Goal: Task Accomplishment & Management: Manage account settings

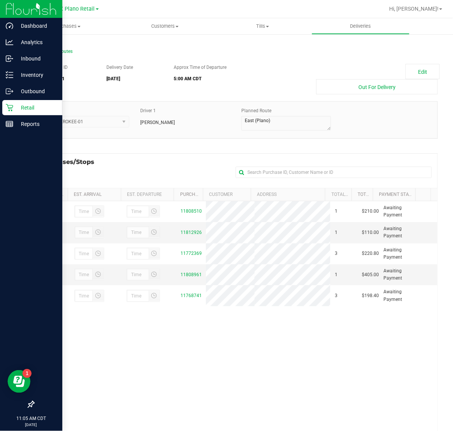
click at [19, 108] on p "Retail" at bounding box center [36, 107] width 46 height 9
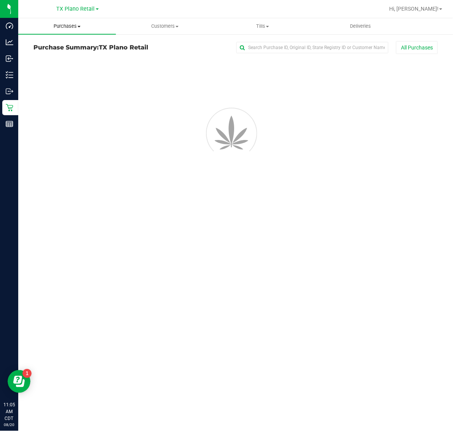
click at [68, 27] on span "Purchases" at bounding box center [67, 26] width 98 height 7
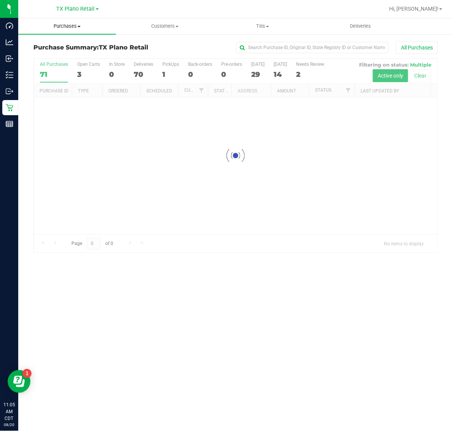
click at [68, 27] on span "Purchases" at bounding box center [67, 26] width 98 height 7
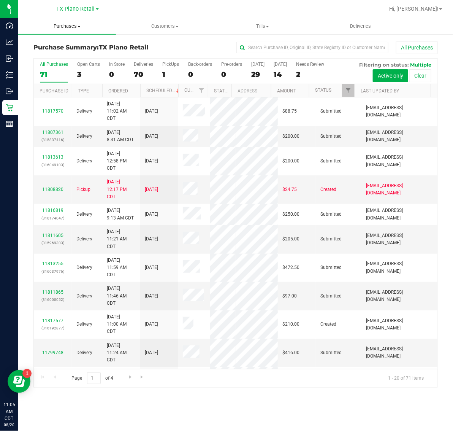
click at [64, 29] on span "Purchases" at bounding box center [67, 26] width 98 height 7
click at [65, 53] on li "Fulfillment" at bounding box center [67, 55] width 98 height 9
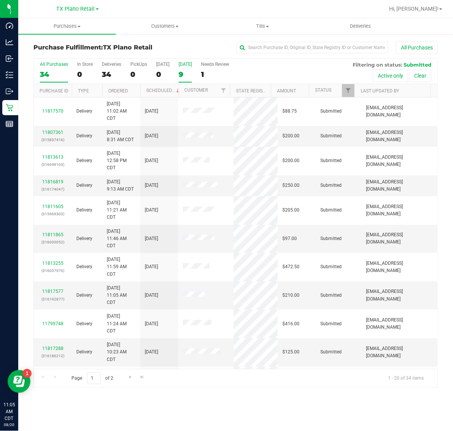
click at [190, 69] on label "Tomorrow 9" at bounding box center [185, 72] width 13 height 21
click at [0, 0] on input "Tomorrow 9" at bounding box center [0, 0] width 0 height 0
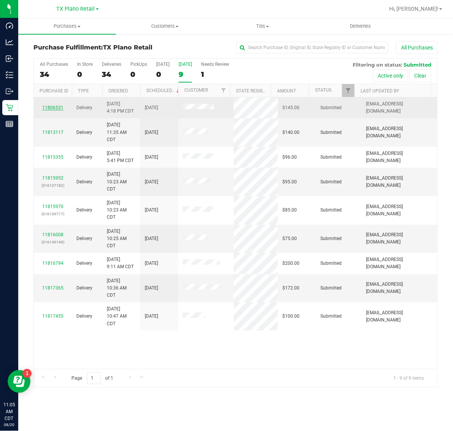
click at [56, 106] on link "11806531" at bounding box center [52, 107] width 21 height 5
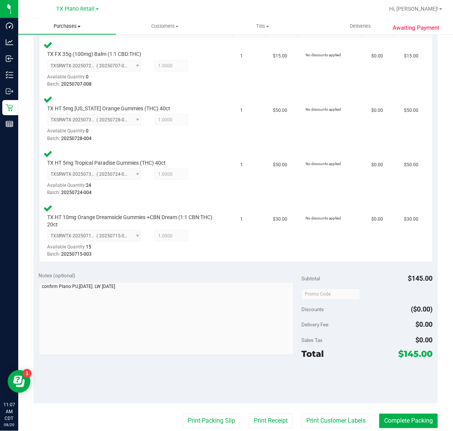
scroll to position [204, 0]
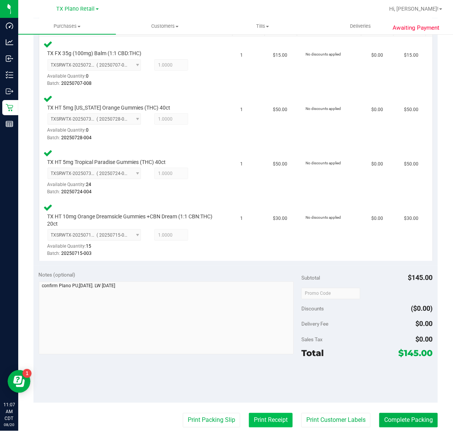
click at [265, 422] on button "Print Receipt" at bounding box center [271, 420] width 44 height 14
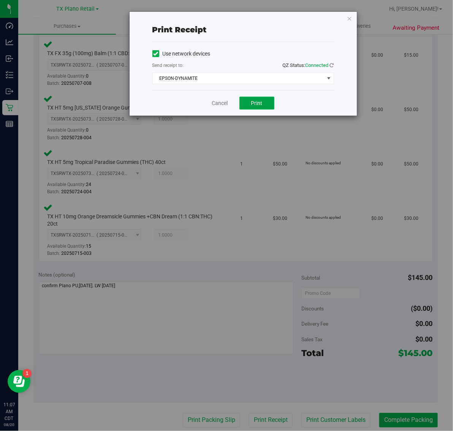
click at [253, 104] on span "Print" at bounding box center [256, 103] width 11 height 6
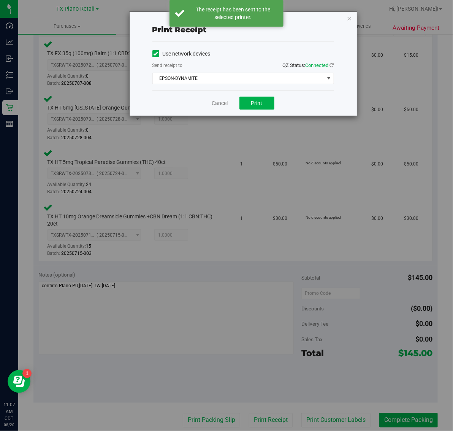
click at [364, 17] on div "Print receipt Use network devices Send receipt to: QZ Status: Connected EPSON-D…" at bounding box center [229, 215] width 459 height 431
click at [350, 19] on icon "button" at bounding box center [349, 18] width 5 height 9
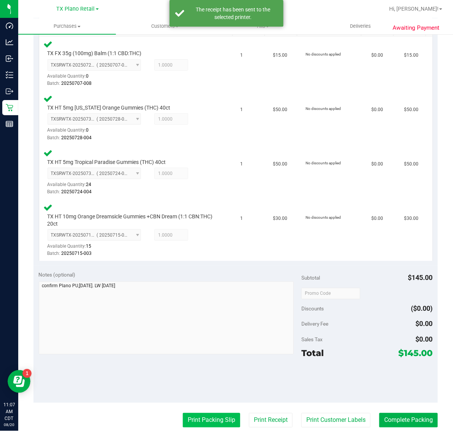
click at [202, 425] on button "Print Packing Slip" at bounding box center [211, 420] width 57 height 14
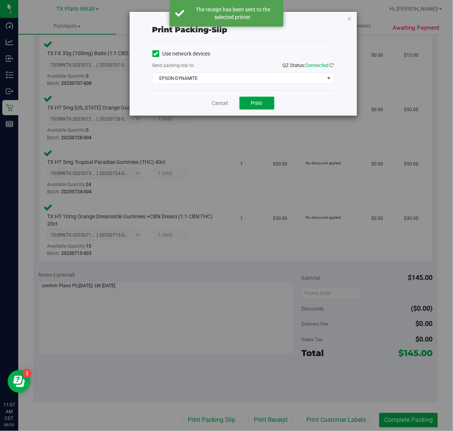
click at [256, 103] on span "Print" at bounding box center [256, 103] width 11 height 6
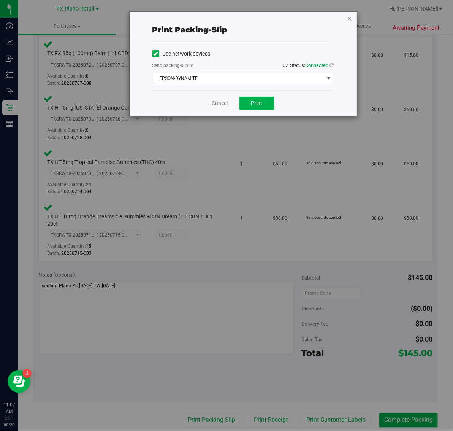
click at [348, 16] on icon "button" at bounding box center [349, 18] width 5 height 9
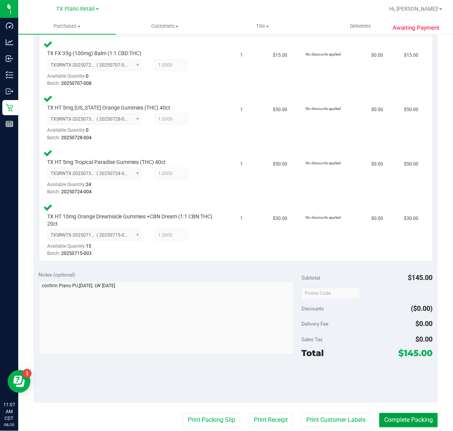
click at [400, 413] on button "Complete Packing" at bounding box center [408, 420] width 59 height 14
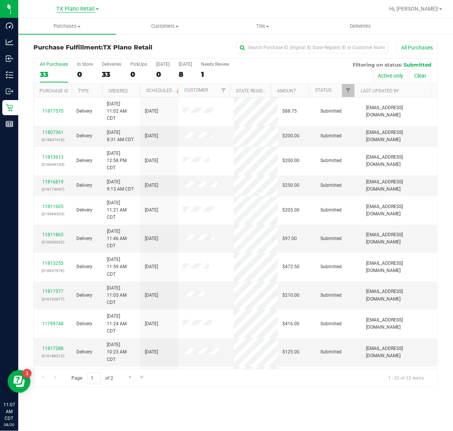
click at [80, 8] on span "TX Plano Retail" at bounding box center [76, 9] width 38 height 7
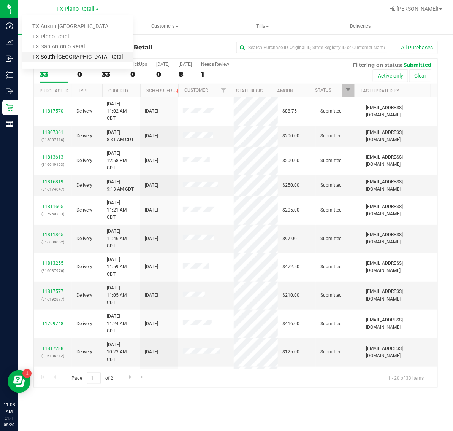
click at [76, 59] on link "TX South-[GEOGRAPHIC_DATA] Retail" at bounding box center [77, 57] width 111 height 10
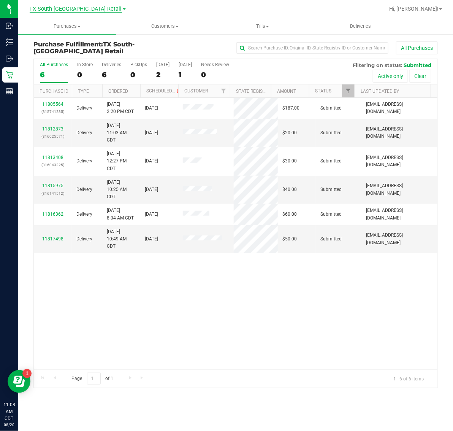
click at [61, 9] on span "TX South-[GEOGRAPHIC_DATA] Retail" at bounding box center [76, 9] width 92 height 7
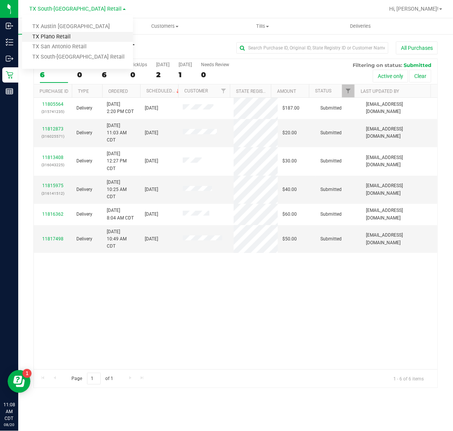
click at [60, 38] on link "TX Plano Retail" at bounding box center [77, 37] width 111 height 10
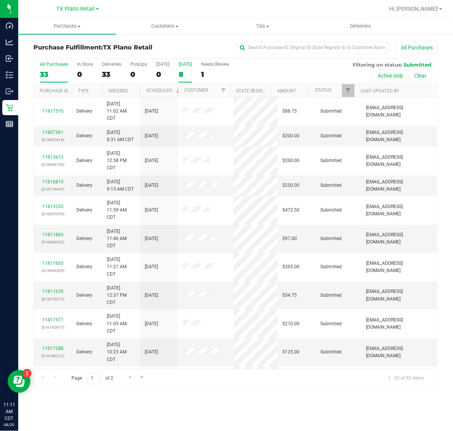
click at [186, 67] on div "[DATE]" at bounding box center [185, 64] width 13 height 5
click at [0, 0] on input "Tomorrow 8" at bounding box center [0, 0] width 0 height 0
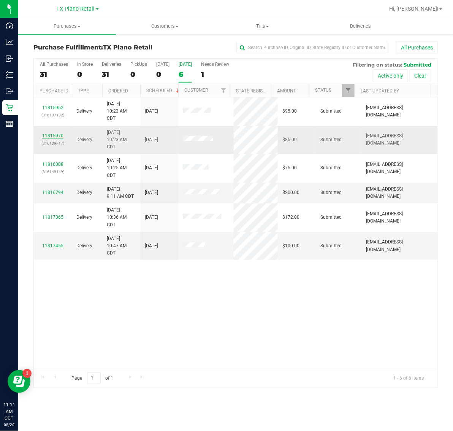
click at [51, 137] on link "11815970" at bounding box center [52, 135] width 21 height 5
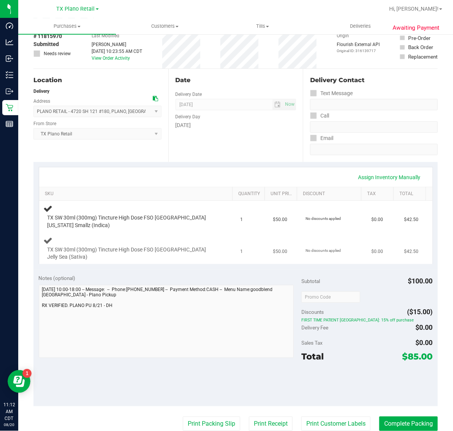
scroll to position [190, 0]
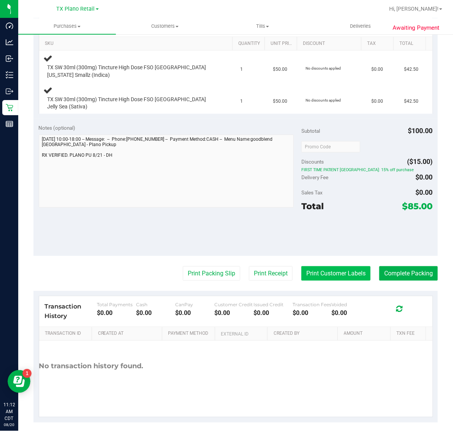
click at [324, 269] on button "Print Customer Labels" at bounding box center [335, 273] width 69 height 14
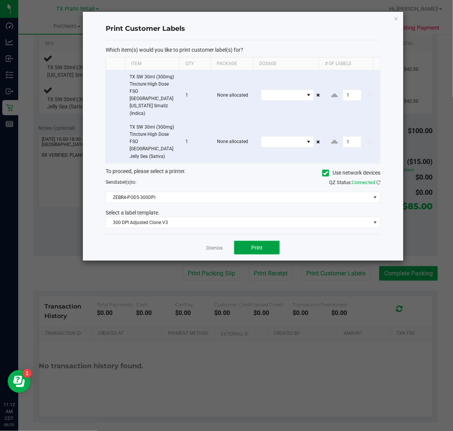
click at [263, 241] on button "Print" at bounding box center [257, 248] width 46 height 14
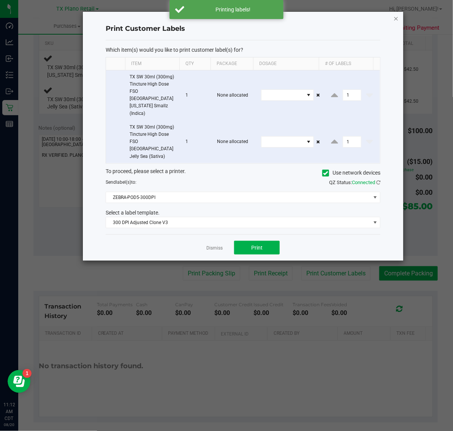
click at [396, 15] on icon "button" at bounding box center [395, 18] width 5 height 9
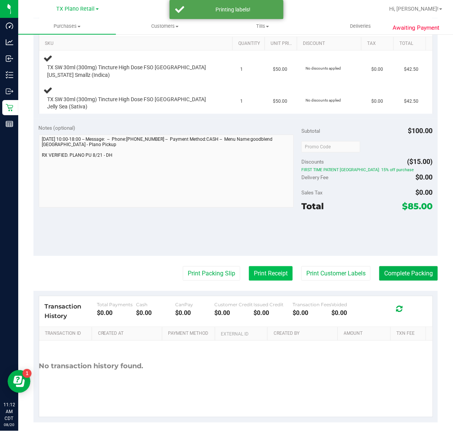
click at [249, 266] on button "Print Receipt" at bounding box center [271, 273] width 44 height 14
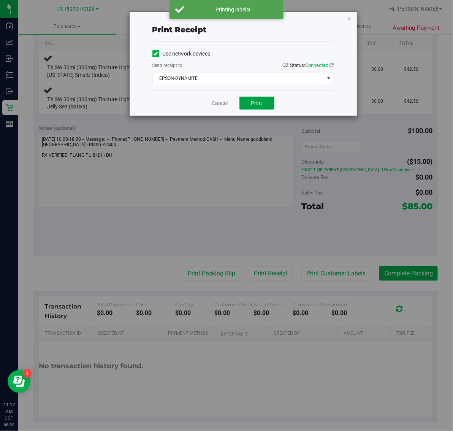
click at [264, 105] on button "Print" at bounding box center [256, 103] width 35 height 13
click at [347, 18] on icon "button" at bounding box center [349, 18] width 5 height 9
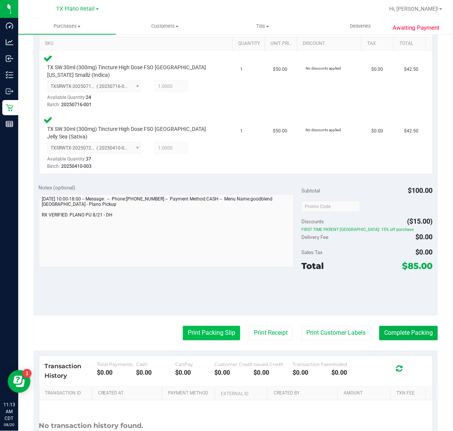
click at [207, 326] on button "Print Packing Slip" at bounding box center [211, 333] width 57 height 14
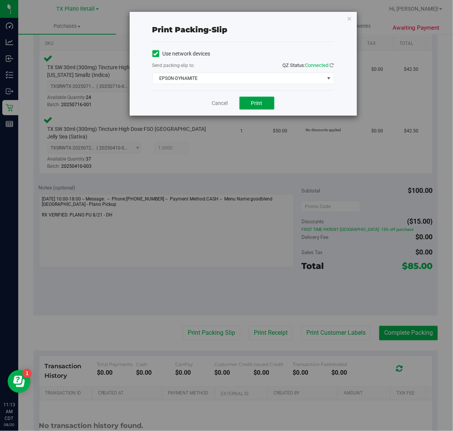
click at [253, 103] on span "Print" at bounding box center [256, 103] width 11 height 6
click at [350, 19] on icon "button" at bounding box center [349, 18] width 5 height 9
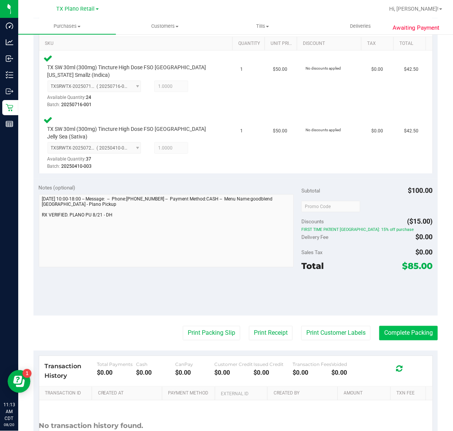
click at [405, 326] on button "Complete Packing" at bounding box center [408, 333] width 59 height 14
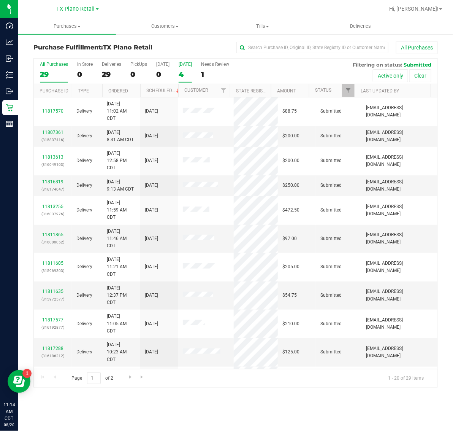
click at [186, 67] on div "Tomorrow" at bounding box center [185, 64] width 13 height 5
click at [0, 0] on input "Tomorrow 4" at bounding box center [0, 0] width 0 height 0
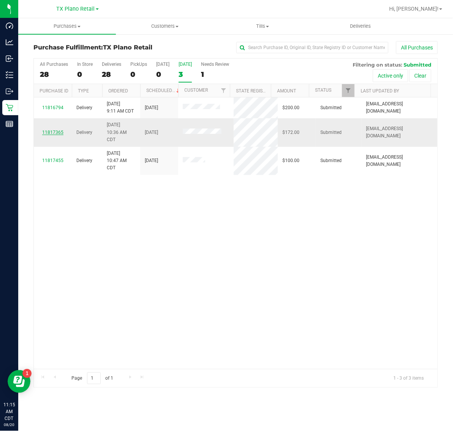
click at [58, 132] on link "11817365" at bounding box center [52, 132] width 21 height 5
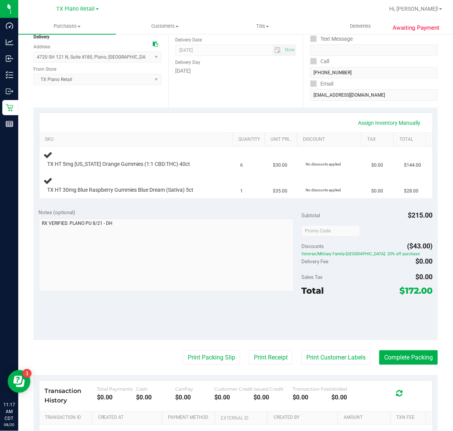
scroll to position [95, 0]
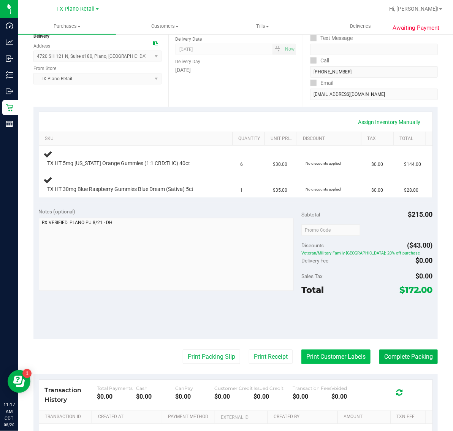
click at [338, 362] on button "Print Customer Labels" at bounding box center [335, 356] width 69 height 14
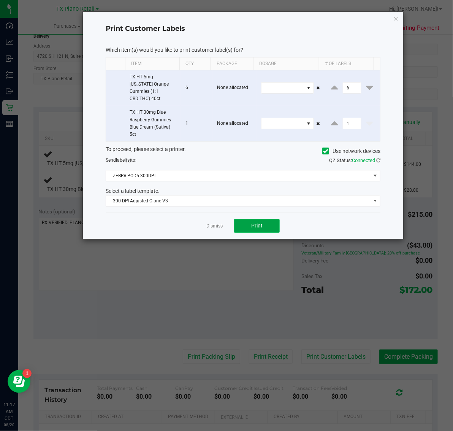
click at [264, 219] on button "Print" at bounding box center [257, 226] width 46 height 14
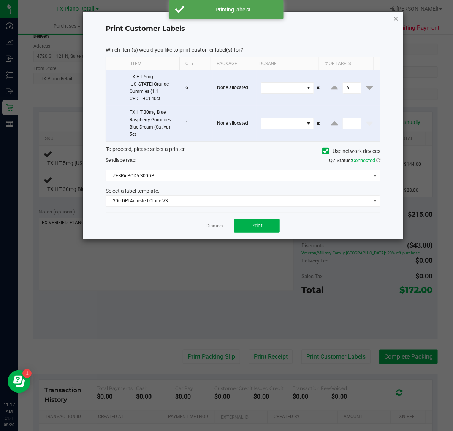
click at [394, 18] on icon "button" at bounding box center [395, 18] width 5 height 9
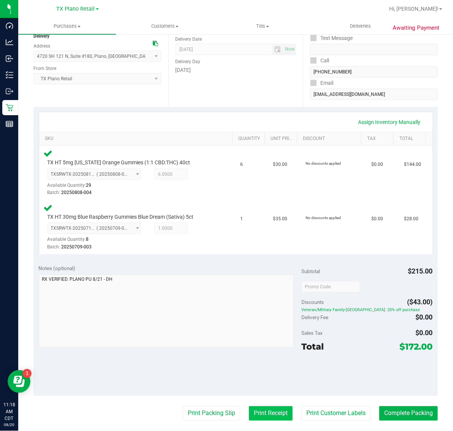
click at [265, 411] on button "Print Receipt" at bounding box center [271, 413] width 44 height 14
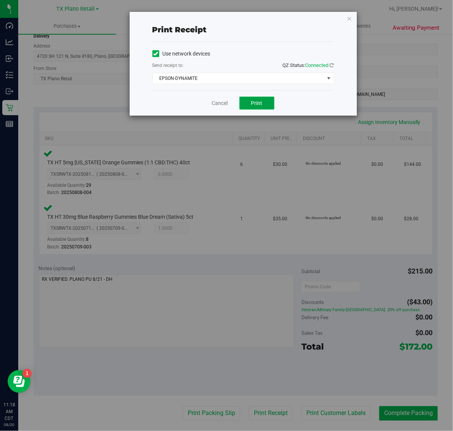
click at [258, 104] on span "Print" at bounding box center [256, 103] width 11 height 6
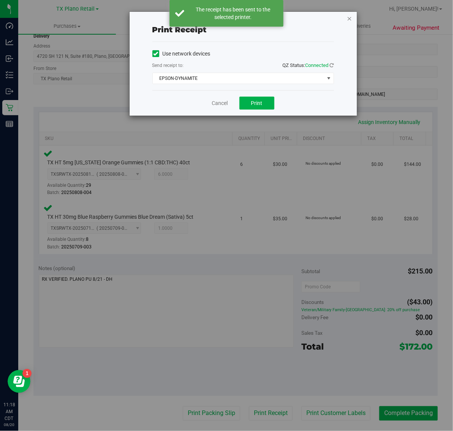
click at [349, 18] on icon "button" at bounding box center [349, 18] width 5 height 9
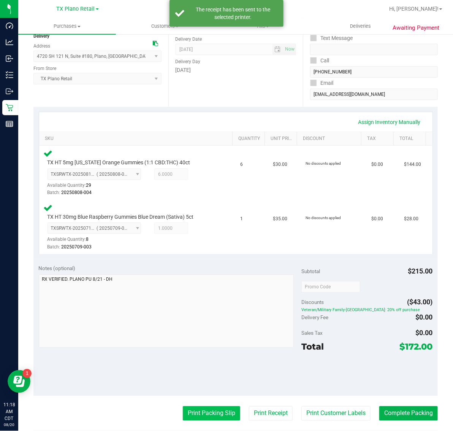
click at [197, 416] on button "Print Packing Slip" at bounding box center [211, 413] width 57 height 14
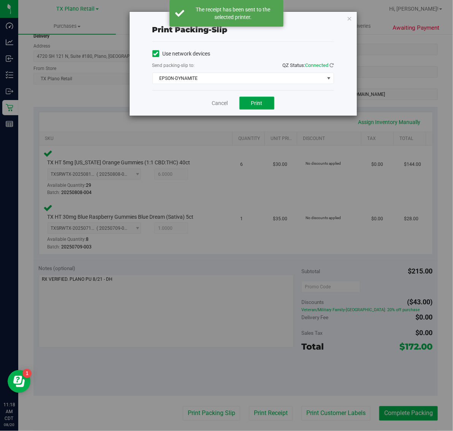
click at [270, 97] on button "Print" at bounding box center [256, 103] width 35 height 13
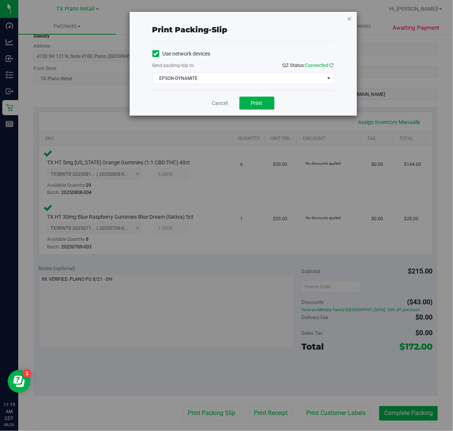
click at [350, 18] on icon "button" at bounding box center [349, 18] width 5 height 9
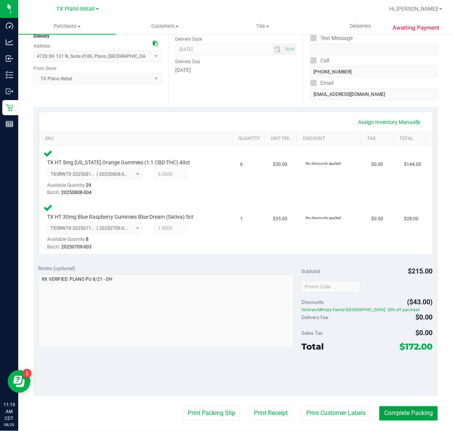
click at [400, 413] on button "Complete Packing" at bounding box center [408, 413] width 59 height 14
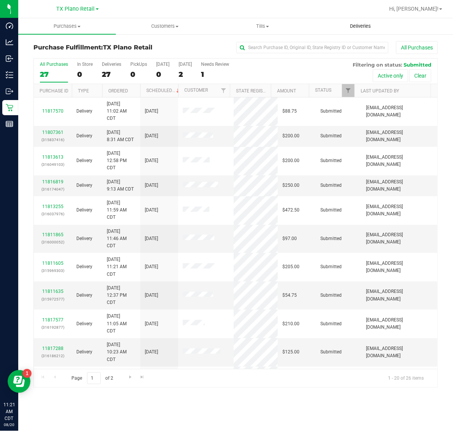
click at [370, 25] on span "Deliveries" at bounding box center [360, 26] width 41 height 7
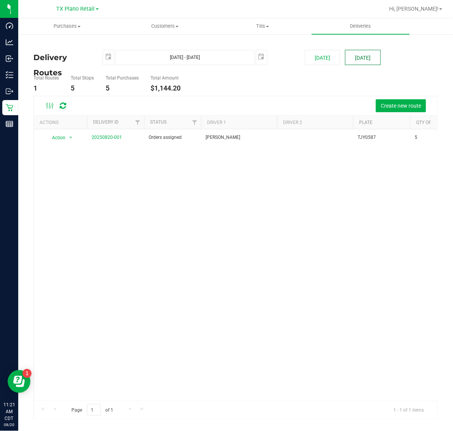
click at [370, 59] on button "[DATE]" at bounding box center [362, 57] width 35 height 15
click at [395, 108] on span "Create new route" at bounding box center [401, 106] width 40 height 6
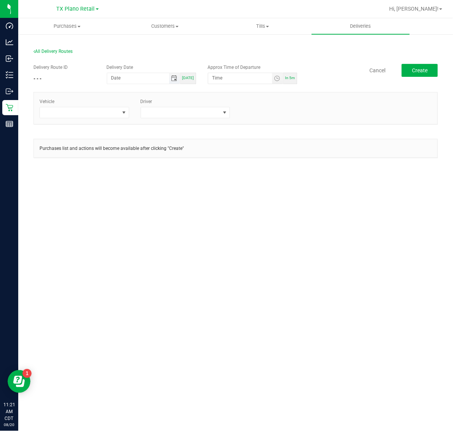
click at [175, 78] on span "Toggle calendar" at bounding box center [174, 78] width 6 height 6
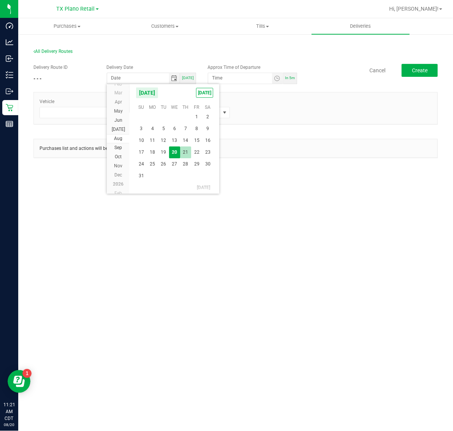
click at [182, 149] on span "21" at bounding box center [185, 152] width 11 height 12
type input "08/21/2025"
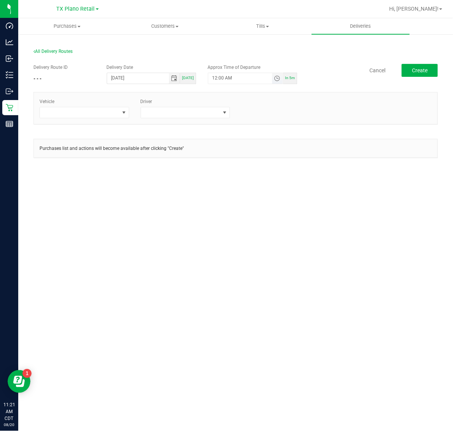
click at [278, 78] on span "Toggle time list" at bounding box center [277, 78] width 6 height 6
click at [222, 164] on span "5" at bounding box center [223, 163] width 3 height 5
click at [268, 163] on span "AM" at bounding box center [271, 163] width 7 height 5
click at [265, 223] on button "Set" at bounding box center [263, 226] width 29 height 17
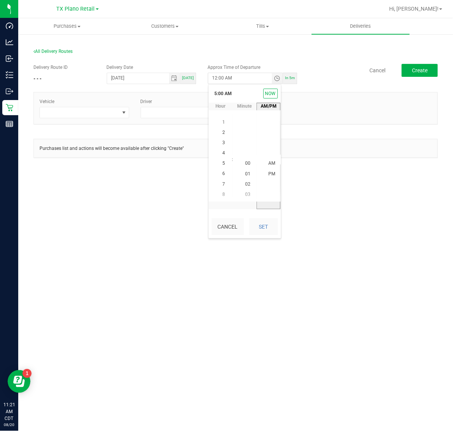
type input "5:00 AM"
click at [429, 71] on button "Create" at bounding box center [420, 70] width 36 height 13
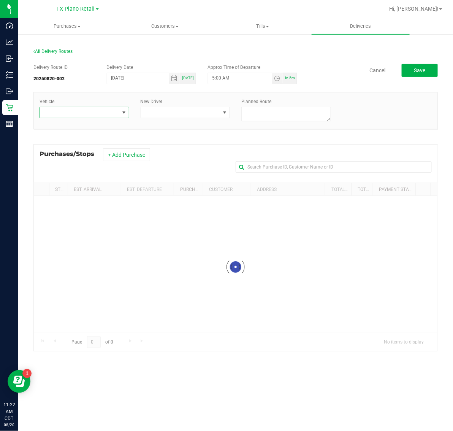
click at [97, 111] on span at bounding box center [79, 112] width 79 height 11
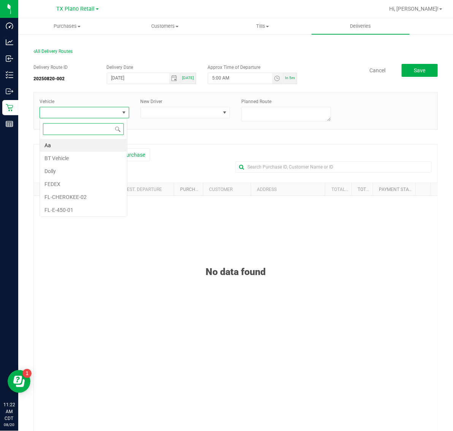
scroll to position [12, 87]
type input "01"
click at [98, 208] on li "TX-CHEROKEE-01" at bounding box center [83, 208] width 87 height 13
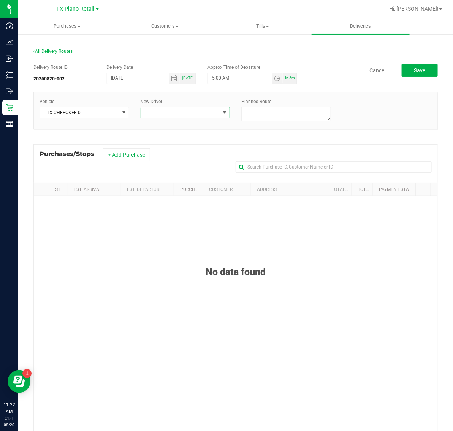
click at [182, 111] on span at bounding box center [180, 112] width 79 height 11
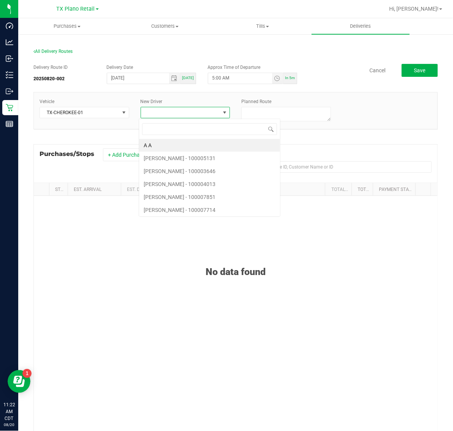
scroll to position [12, 87]
type input "holm"
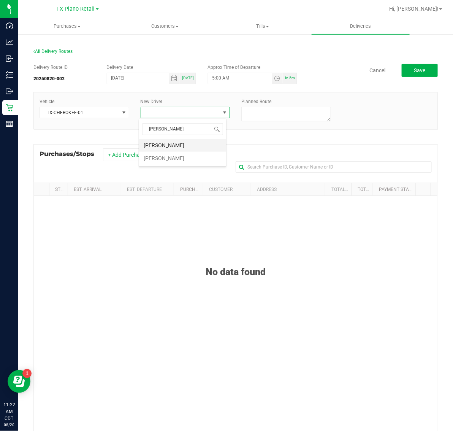
click at [187, 147] on li "Paul Holman" at bounding box center [182, 145] width 87 height 13
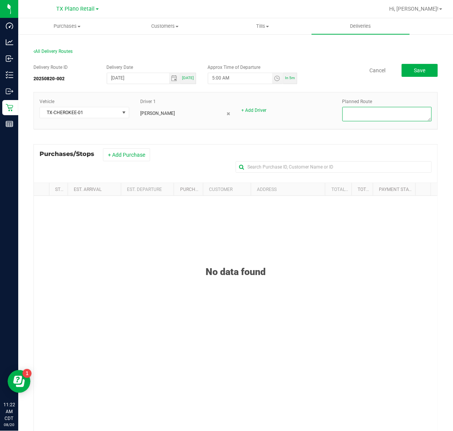
click at [396, 110] on textarea at bounding box center [387, 114] width 90 height 14
type textarea "Plano Retail"
click at [139, 153] on button "+ Add Purchase" at bounding box center [126, 154] width 47 height 13
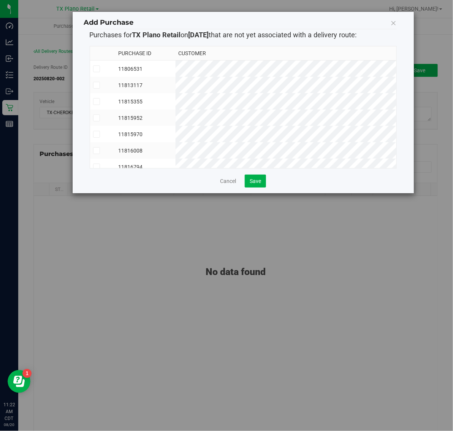
click at [176, 63] on td "11806531" at bounding box center [145, 68] width 60 height 17
click at [176, 88] on td "11813117" at bounding box center [145, 85] width 60 height 16
click at [176, 102] on td "11815355" at bounding box center [145, 101] width 60 height 16
click at [176, 123] on td "11815952" at bounding box center [145, 117] width 60 height 16
click at [176, 137] on td "11815970" at bounding box center [145, 134] width 60 height 16
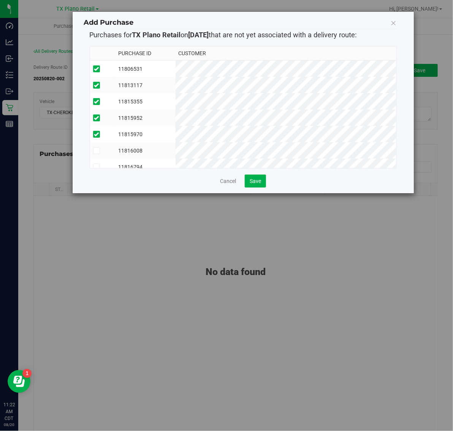
click at [176, 149] on td "11816008" at bounding box center [145, 150] width 60 height 16
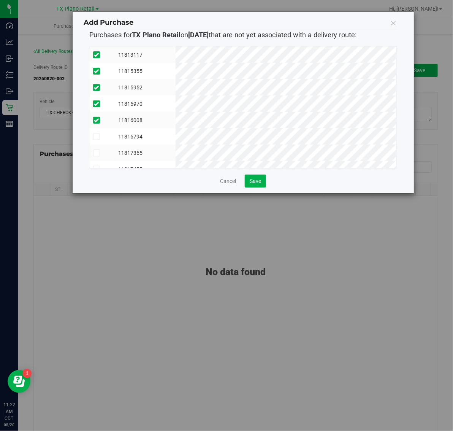
scroll to position [48, 0]
click at [176, 120] on td "11816794" at bounding box center [145, 119] width 60 height 16
click at [176, 135] on td "11817365" at bounding box center [145, 135] width 60 height 16
click at [176, 151] on td "11817455" at bounding box center [145, 152] width 60 height 16
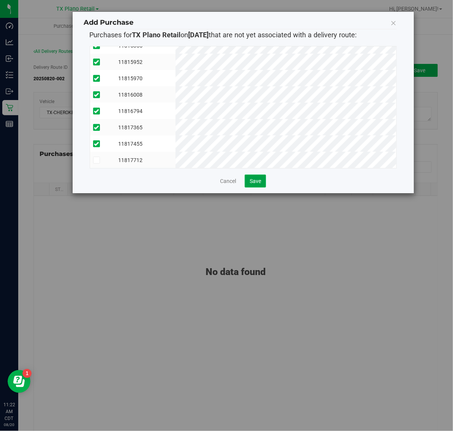
click at [261, 183] on span "Save" at bounding box center [255, 181] width 11 height 6
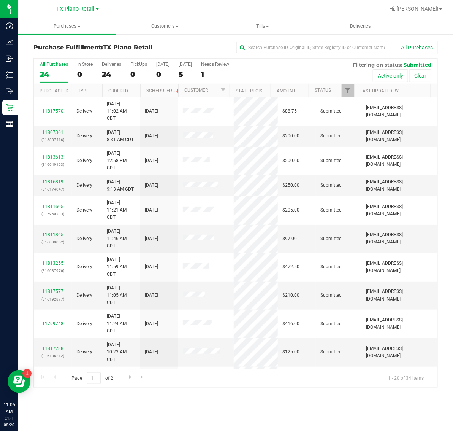
click at [184, 71] on div "5" at bounding box center [185, 74] width 13 height 9
click at [0, 0] on input "[DATE] 5" at bounding box center [0, 0] width 0 height 0
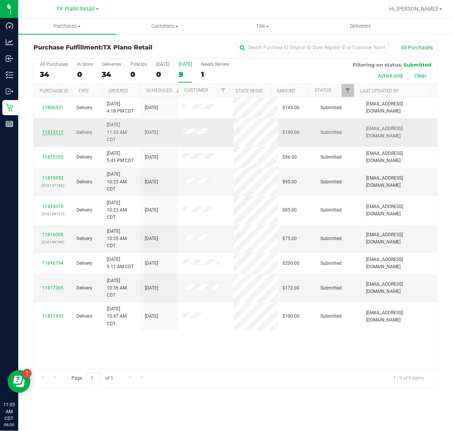
click at [56, 132] on link "11813117" at bounding box center [52, 132] width 21 height 5
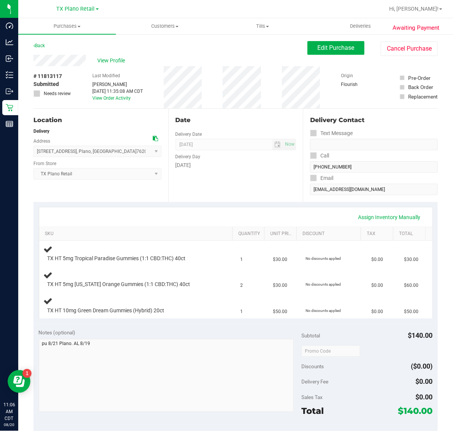
scroll to position [190, 0]
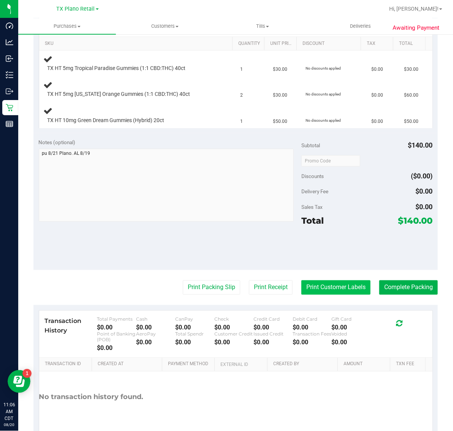
click at [327, 284] on button "Print Customer Labels" at bounding box center [335, 287] width 69 height 14
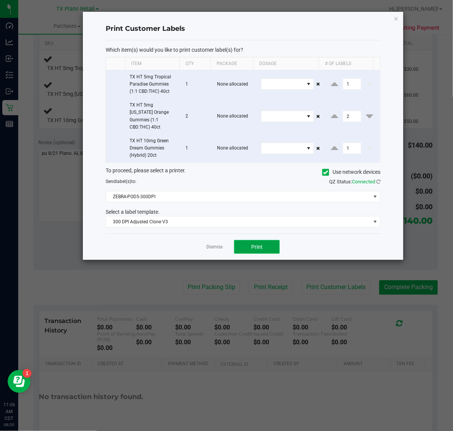
click at [269, 243] on button "Print" at bounding box center [257, 247] width 46 height 14
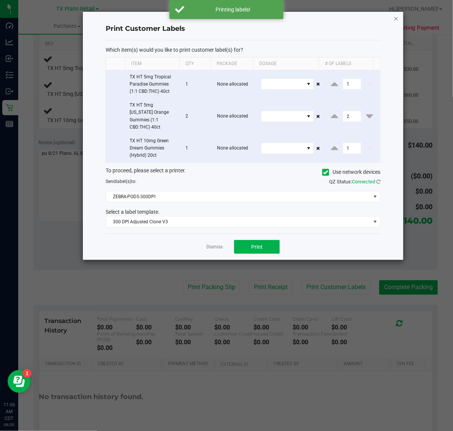
click at [395, 19] on icon "button" at bounding box center [395, 18] width 5 height 9
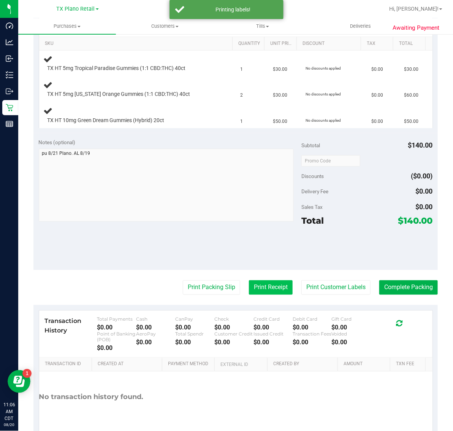
click at [262, 285] on button "Print Receipt" at bounding box center [271, 287] width 44 height 14
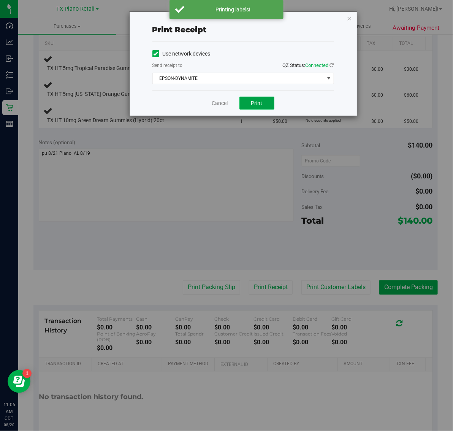
click at [263, 103] on button "Print" at bounding box center [256, 103] width 35 height 13
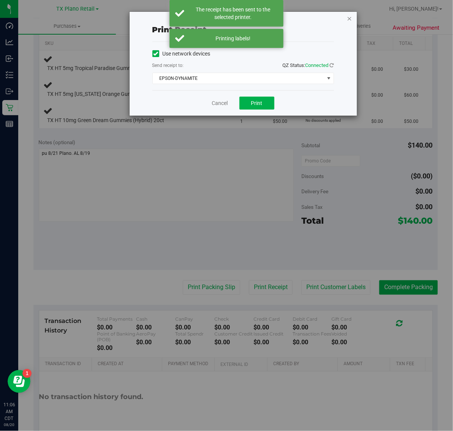
click at [350, 17] on icon "button" at bounding box center [349, 18] width 5 height 9
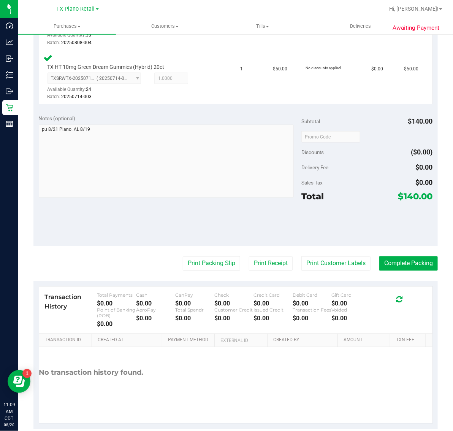
scroll to position [310, 0]
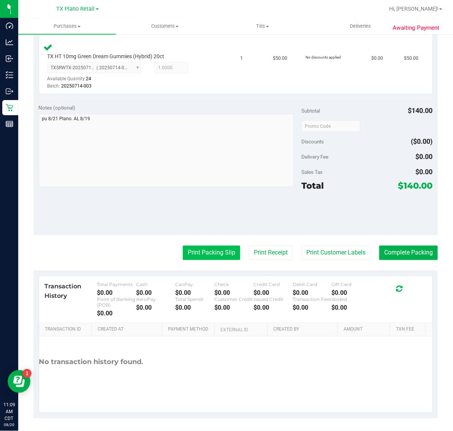
click at [208, 254] on button "Print Packing Slip" at bounding box center [211, 253] width 57 height 14
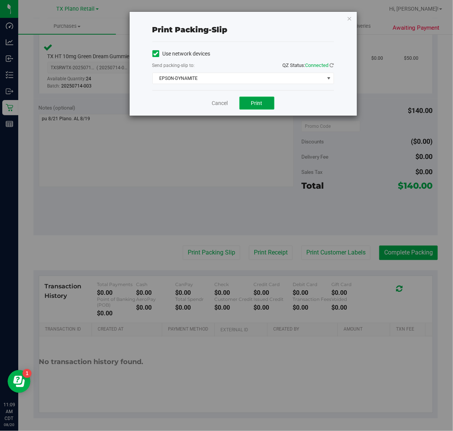
click at [254, 108] on button "Print" at bounding box center [256, 103] width 35 height 13
click at [350, 21] on icon "button" at bounding box center [349, 18] width 5 height 9
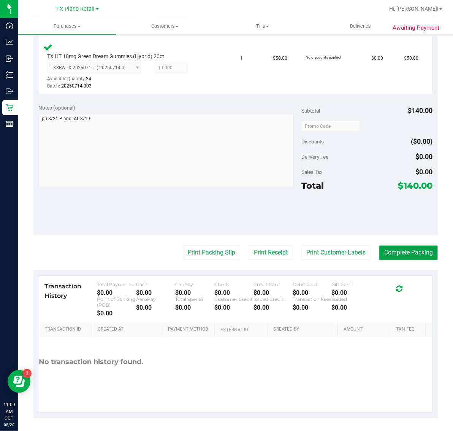
click at [404, 253] on button "Complete Packing" at bounding box center [408, 253] width 59 height 14
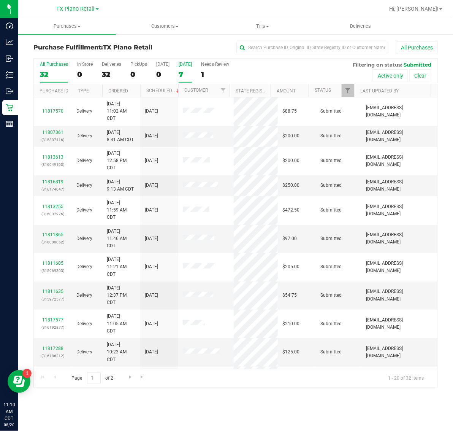
click at [186, 71] on div "7" at bounding box center [185, 74] width 13 height 9
click at [0, 0] on input "[DATE] 7" at bounding box center [0, 0] width 0 height 0
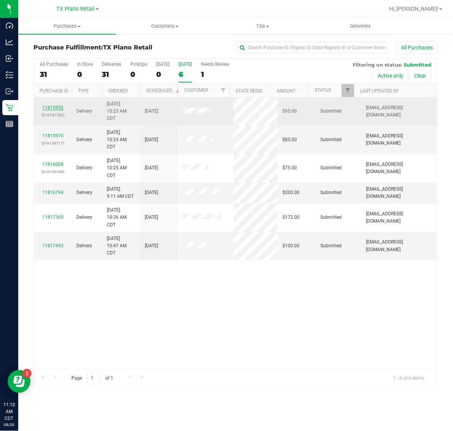
click at [54, 109] on link "11815952" at bounding box center [52, 107] width 21 height 5
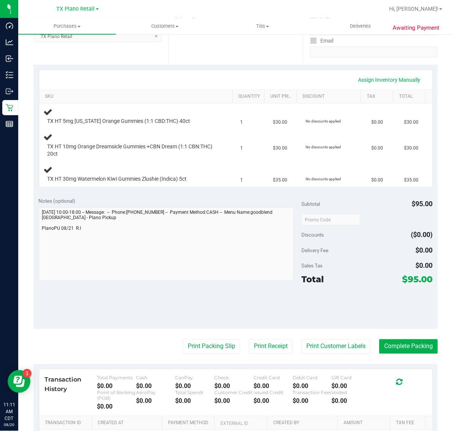
scroll to position [143, 0]
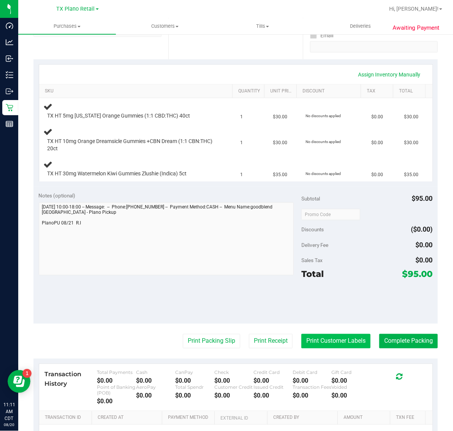
click at [330, 342] on button "Print Customer Labels" at bounding box center [335, 341] width 69 height 14
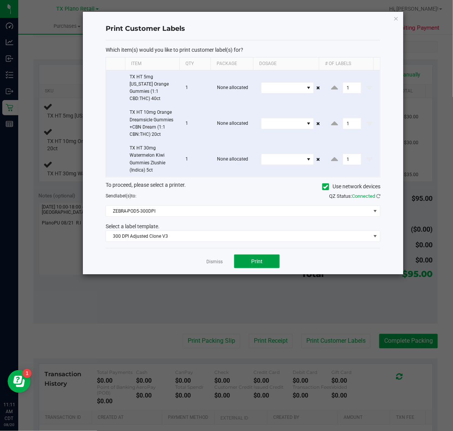
click at [272, 259] on button "Print" at bounding box center [257, 261] width 46 height 14
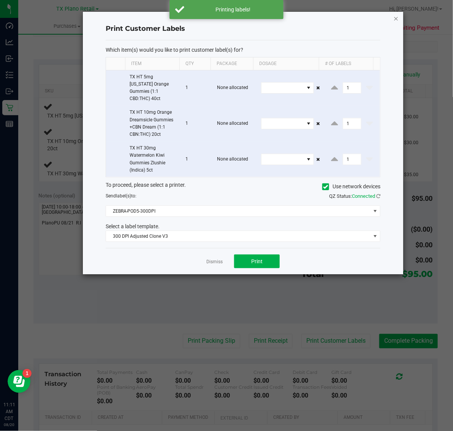
click at [397, 16] on icon "button" at bounding box center [395, 18] width 5 height 9
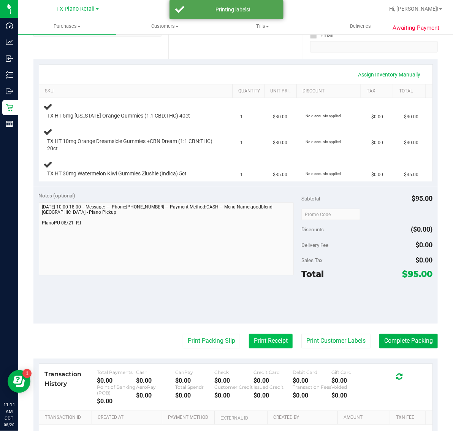
click at [260, 338] on button "Print Receipt" at bounding box center [271, 341] width 44 height 14
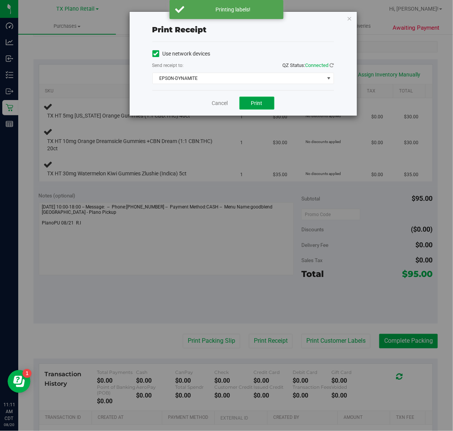
click at [261, 103] on span "Print" at bounding box center [256, 103] width 11 height 6
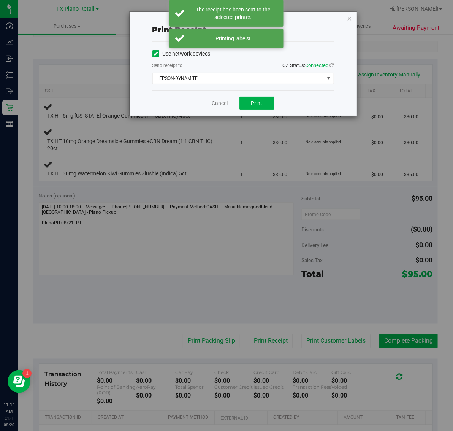
click at [349, 12] on div "Print receipt Use network devices Send receipt to: QZ Status: Connected EPSON-D…" at bounding box center [243, 64] width 227 height 104
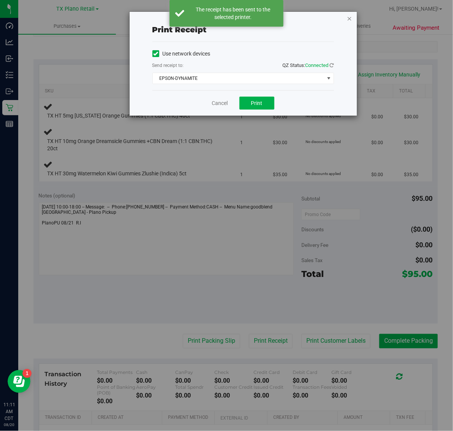
click at [349, 14] on icon "button" at bounding box center [349, 18] width 5 height 9
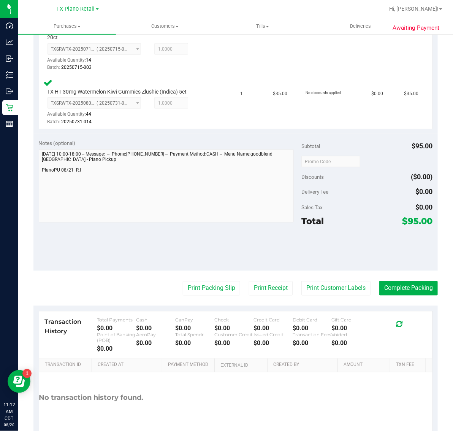
scroll to position [281, 0]
click at [203, 290] on button "Print Packing Slip" at bounding box center [211, 288] width 57 height 14
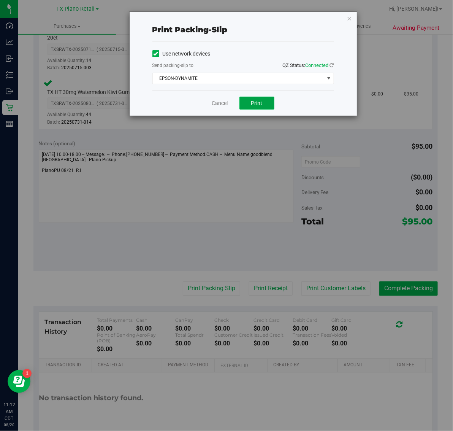
click at [260, 100] on span "Print" at bounding box center [256, 103] width 11 height 6
click at [350, 16] on icon "button" at bounding box center [349, 18] width 5 height 9
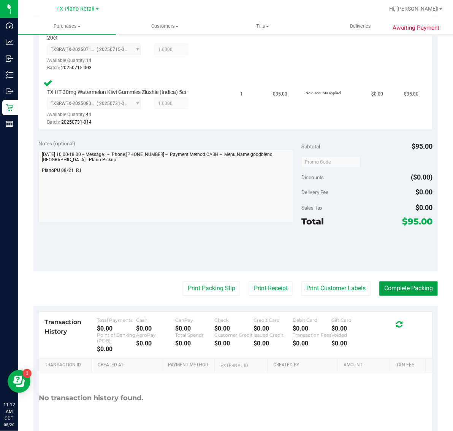
drag, startPoint x: 407, startPoint y: 287, endPoint x: 334, endPoint y: 260, distance: 78.2
click at [403, 286] on button "Complete Packing" at bounding box center [408, 288] width 59 height 14
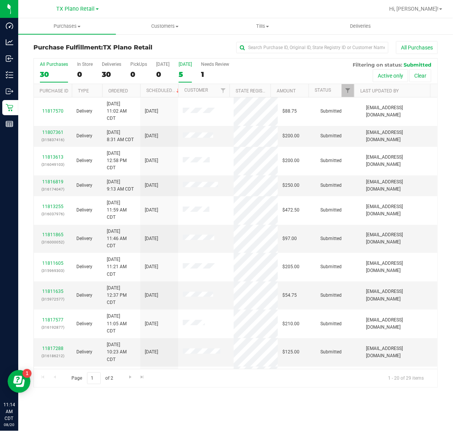
click at [191, 69] on label "Tomorrow 5" at bounding box center [185, 72] width 13 height 21
click at [0, 0] on input "Tomorrow 5" at bounding box center [0, 0] width 0 height 0
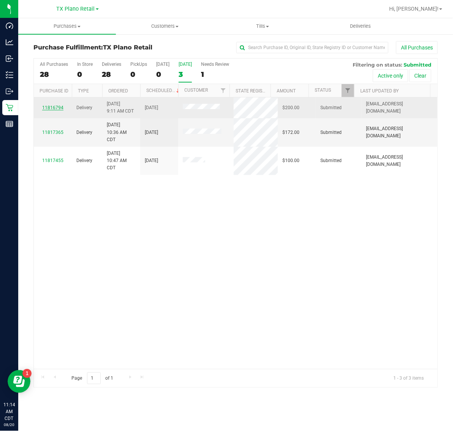
click at [47, 108] on link "11816794" at bounding box center [52, 107] width 21 height 5
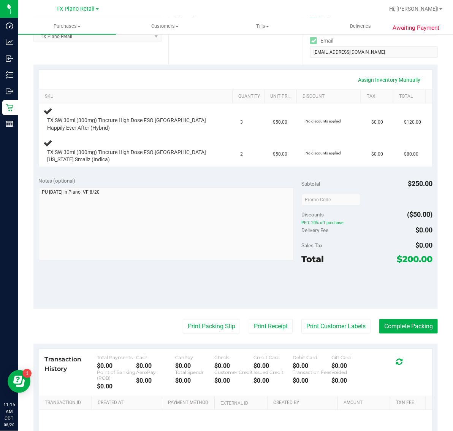
scroll to position [143, 0]
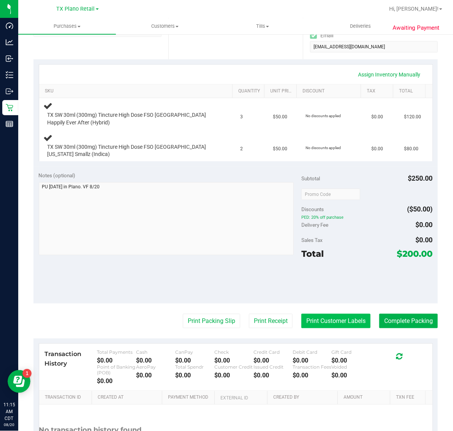
click at [321, 324] on button "Print Customer Labels" at bounding box center [335, 321] width 69 height 14
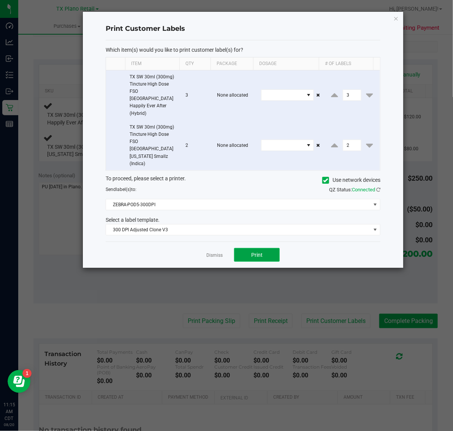
click at [258, 248] on button "Print" at bounding box center [257, 255] width 46 height 14
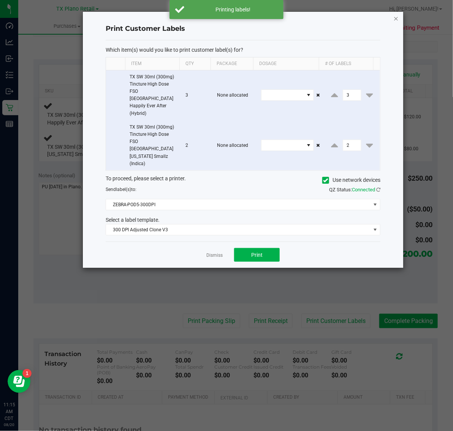
click at [394, 16] on icon "button" at bounding box center [395, 18] width 5 height 9
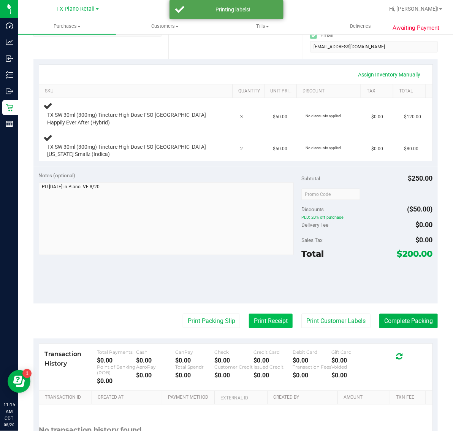
click at [261, 317] on button "Print Receipt" at bounding box center [271, 321] width 44 height 14
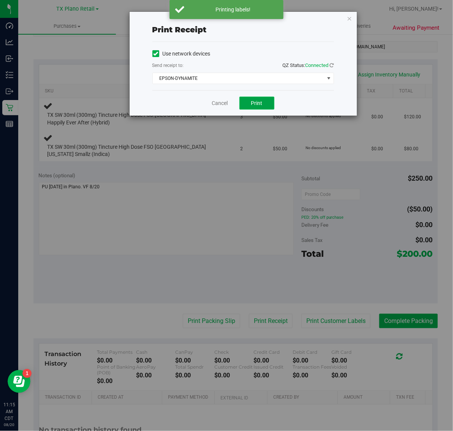
click at [262, 105] on span "Print" at bounding box center [256, 103] width 11 height 6
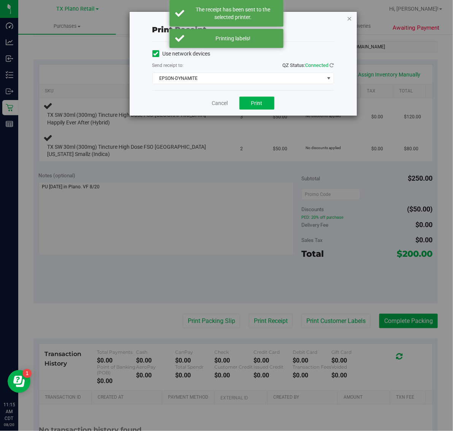
click at [351, 17] on icon "button" at bounding box center [349, 18] width 5 height 9
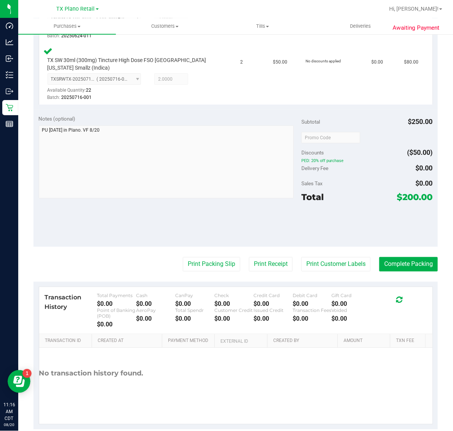
scroll to position [264, 0]
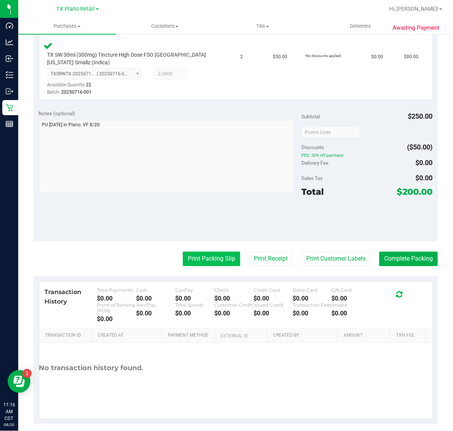
click at [206, 262] on button "Print Packing Slip" at bounding box center [211, 259] width 57 height 14
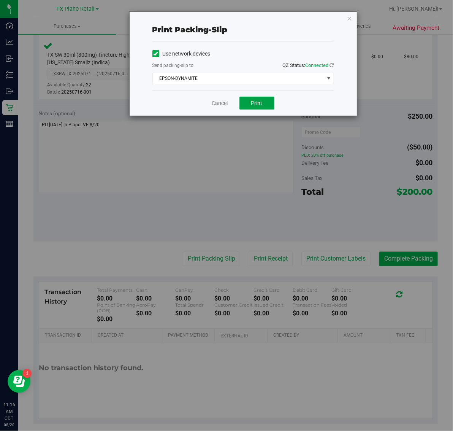
click at [258, 108] on button "Print" at bounding box center [256, 103] width 35 height 13
click at [351, 19] on icon "button" at bounding box center [349, 18] width 5 height 9
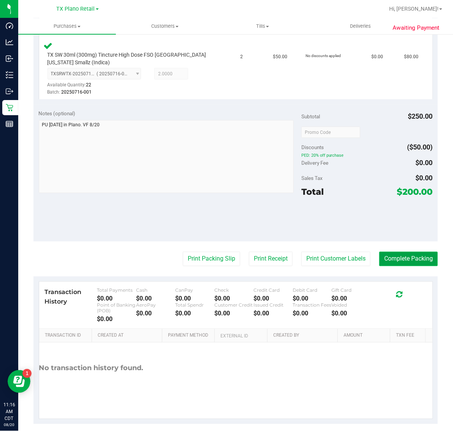
click at [412, 255] on button "Complete Packing" at bounding box center [408, 259] width 59 height 14
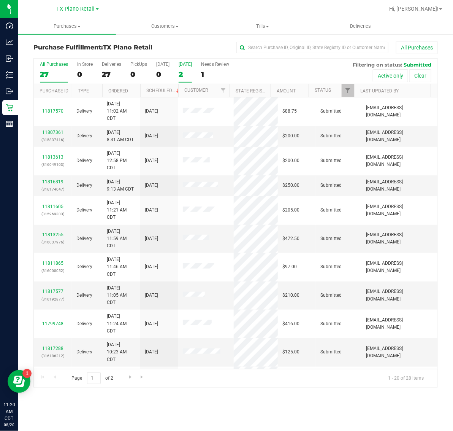
click at [191, 71] on div "2" at bounding box center [185, 74] width 13 height 9
click at [0, 0] on input "Tomorrow 2" at bounding box center [0, 0] width 0 height 0
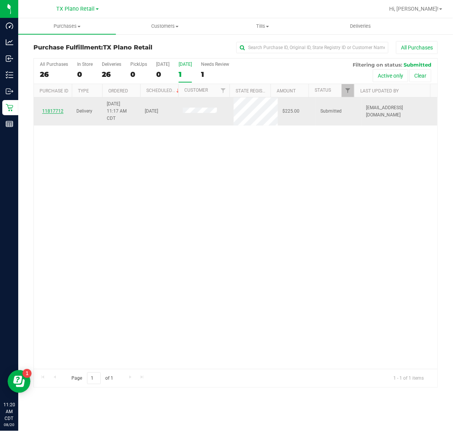
click at [58, 110] on link "11817712" at bounding box center [52, 110] width 21 height 5
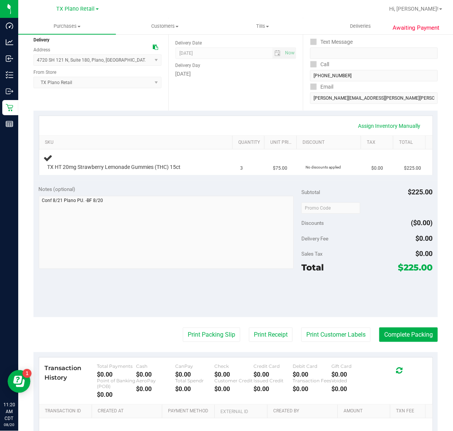
scroll to position [95, 0]
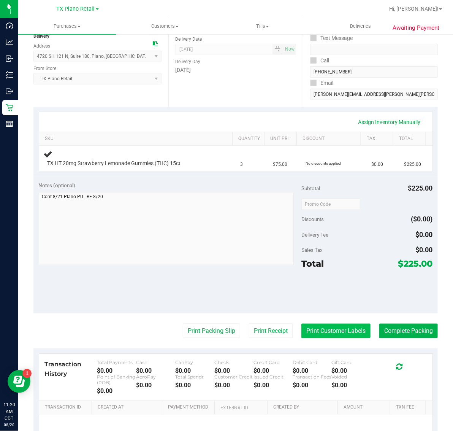
click at [330, 333] on button "Print Customer Labels" at bounding box center [335, 330] width 69 height 14
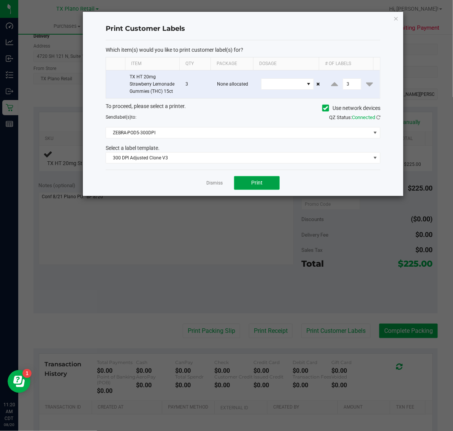
click at [263, 186] on button "Print" at bounding box center [257, 183] width 46 height 14
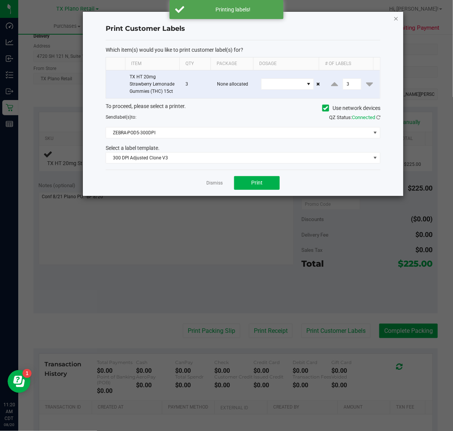
click at [396, 18] on icon "button" at bounding box center [395, 18] width 5 height 9
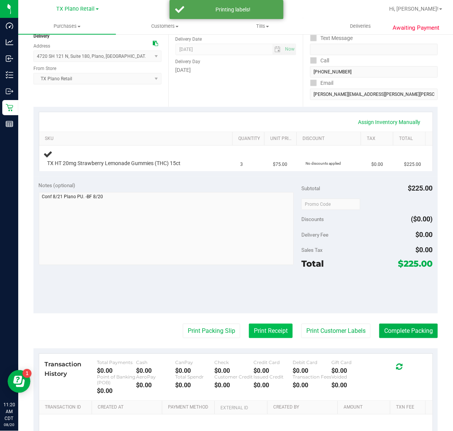
click at [254, 335] on button "Print Receipt" at bounding box center [271, 330] width 44 height 14
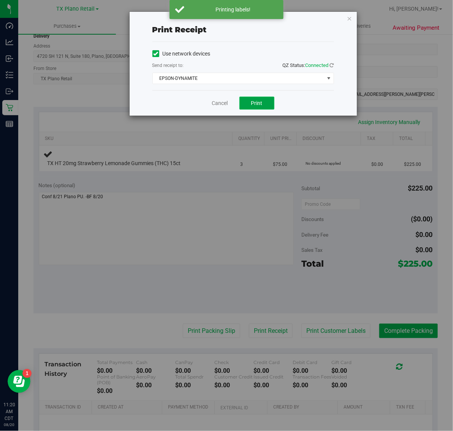
click at [262, 100] on span "Print" at bounding box center [256, 103] width 11 height 6
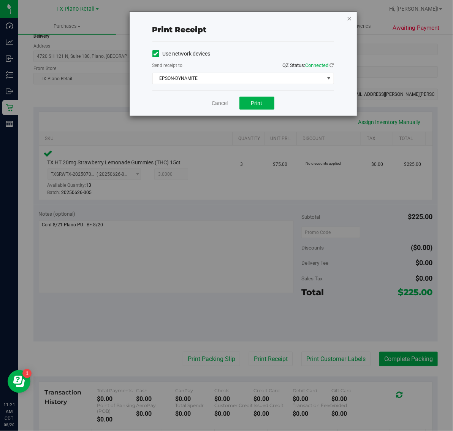
click at [350, 18] on icon "button" at bounding box center [349, 18] width 5 height 9
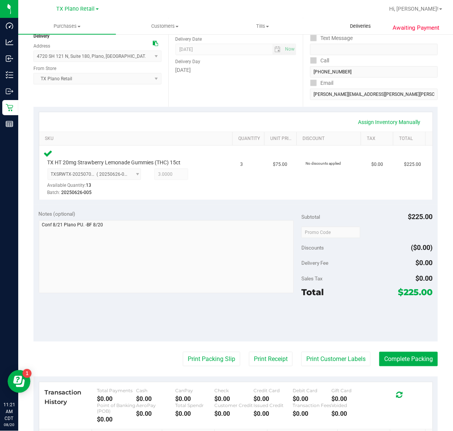
click at [348, 24] on span "Deliveries" at bounding box center [360, 26] width 41 height 7
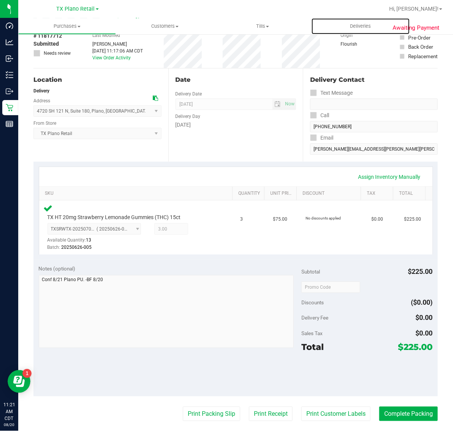
scroll to position [95, 0]
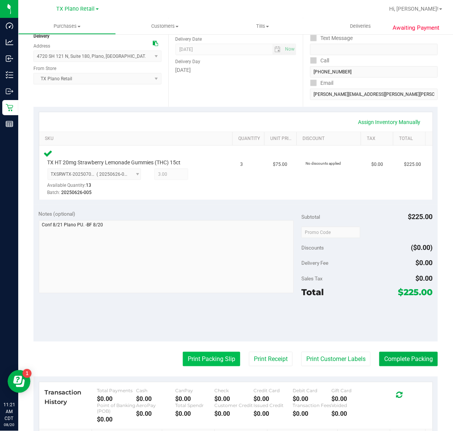
click at [200, 359] on button "Print Packing Slip" at bounding box center [211, 359] width 57 height 14
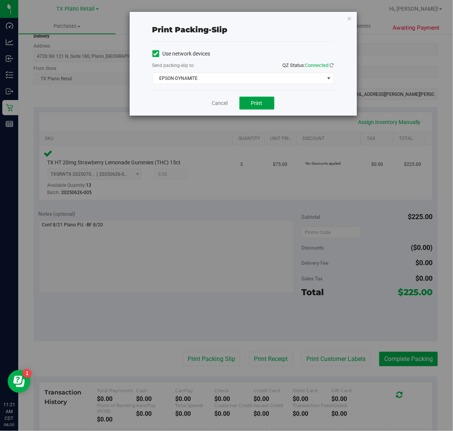
click at [261, 105] on span "Print" at bounding box center [256, 103] width 11 height 6
click at [348, 19] on icon "button" at bounding box center [349, 18] width 5 height 9
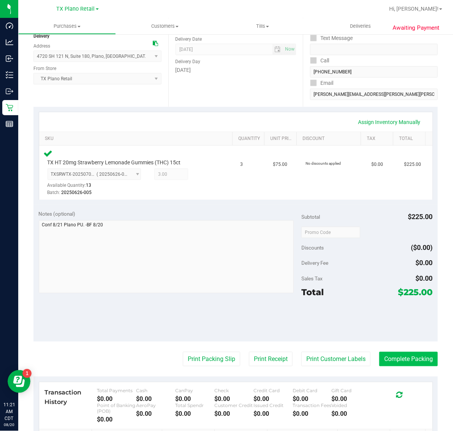
click at [411, 358] on button "Complete Packing" at bounding box center [408, 359] width 59 height 14
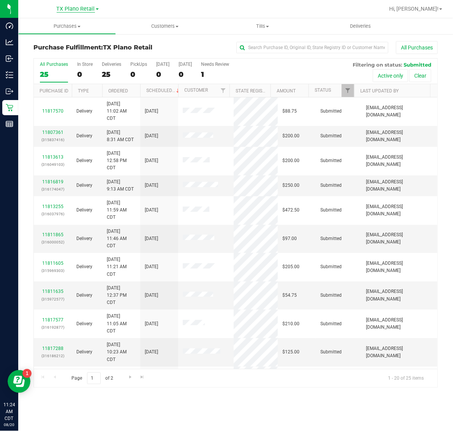
click at [72, 8] on span "TX Plano Retail" at bounding box center [76, 9] width 38 height 7
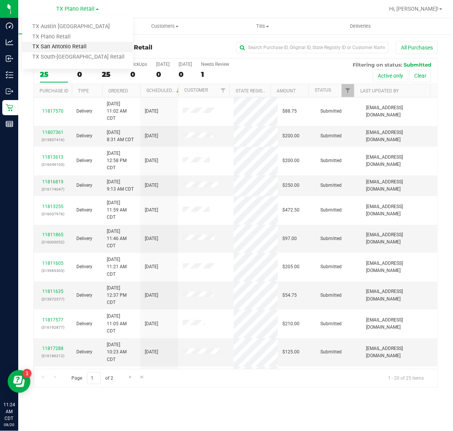
click at [66, 44] on link "TX San Antonio Retail" at bounding box center [77, 47] width 111 height 10
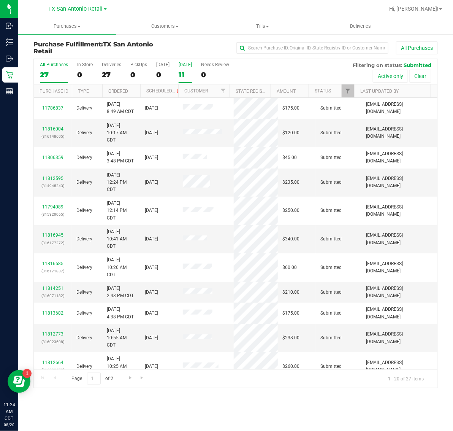
click at [187, 67] on div "[DATE]" at bounding box center [185, 64] width 13 height 5
click at [0, 0] on input "Tomorrow 11" at bounding box center [0, 0] width 0 height 0
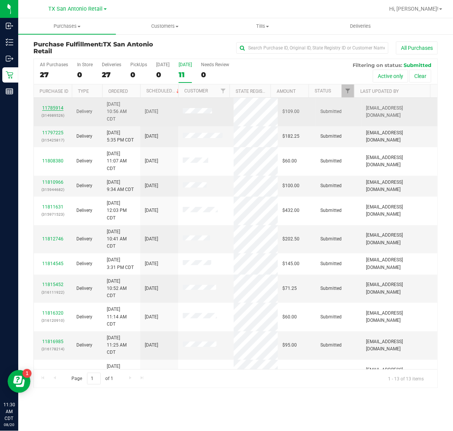
click at [52, 109] on link "11785914" at bounding box center [52, 107] width 21 height 5
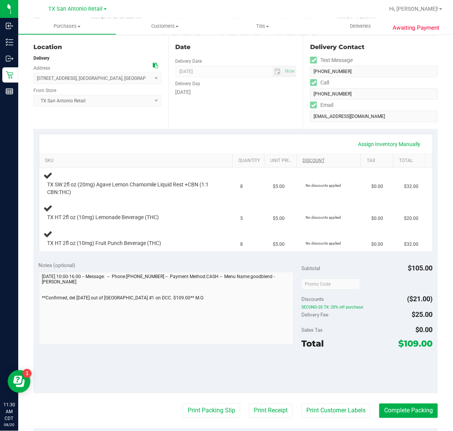
scroll to position [190, 0]
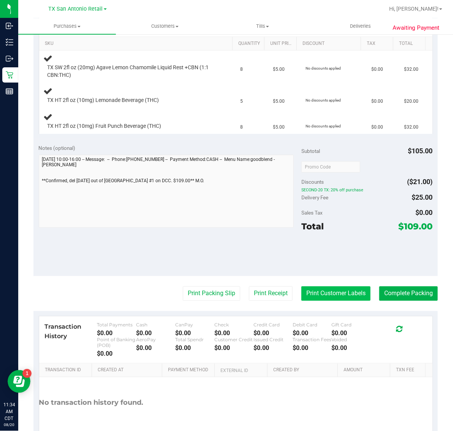
click at [317, 298] on button "Print Customer Labels" at bounding box center [335, 293] width 69 height 14
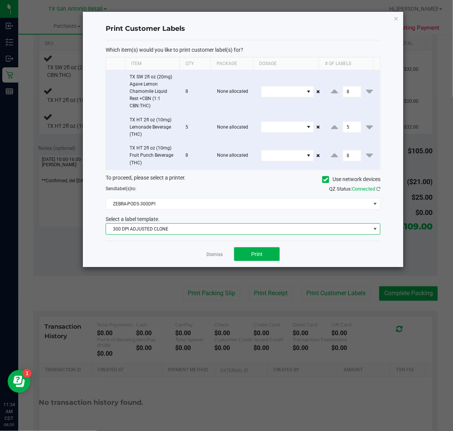
click at [228, 232] on span "300 DPI ADJUSTED CLONE" at bounding box center [238, 229] width 265 height 11
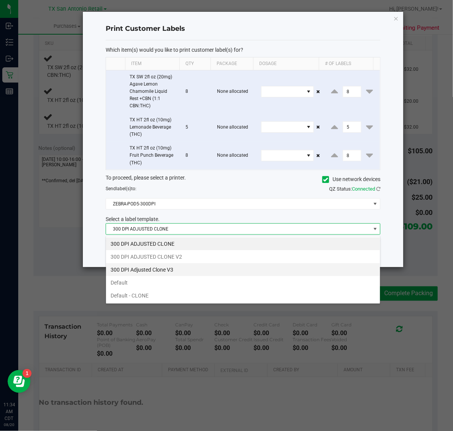
scroll to position [12, 274]
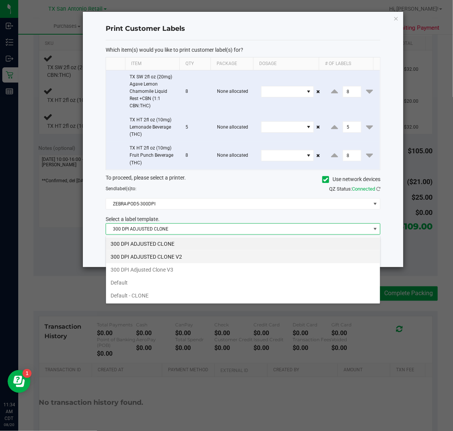
click at [212, 262] on li "300 DPI ADJUSTED CLONE V2" at bounding box center [243, 256] width 274 height 13
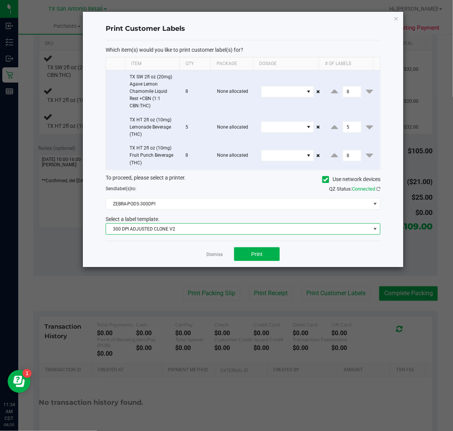
click at [215, 231] on span "300 DPI ADJUSTED CLONE V2" at bounding box center [238, 229] width 265 height 11
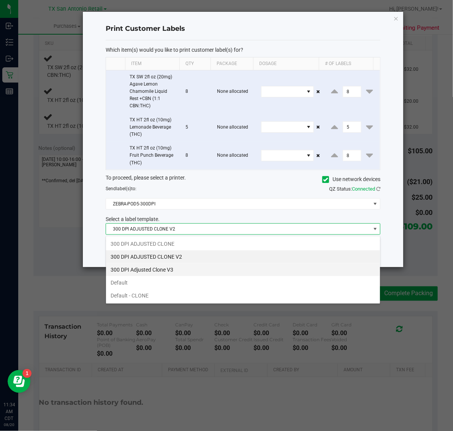
click at [205, 266] on li "300 DPI Adjusted Clone V3" at bounding box center [243, 269] width 274 height 13
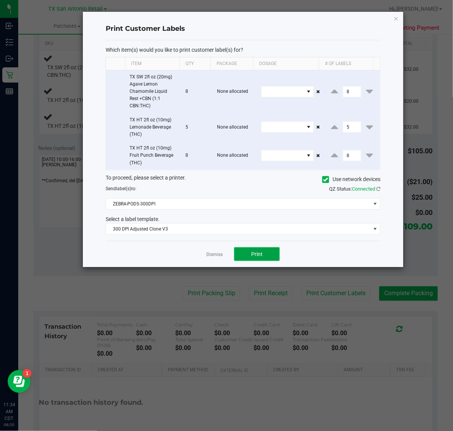
click at [246, 250] on button "Print" at bounding box center [257, 254] width 46 height 14
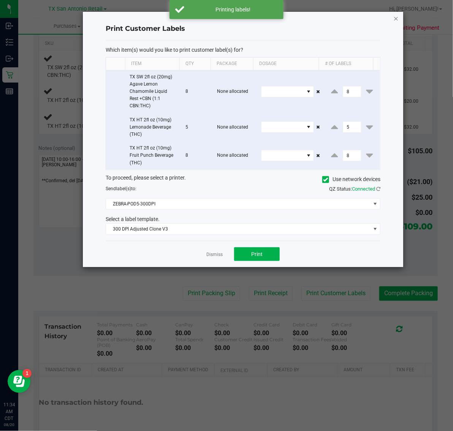
click at [398, 16] on icon "button" at bounding box center [395, 18] width 5 height 9
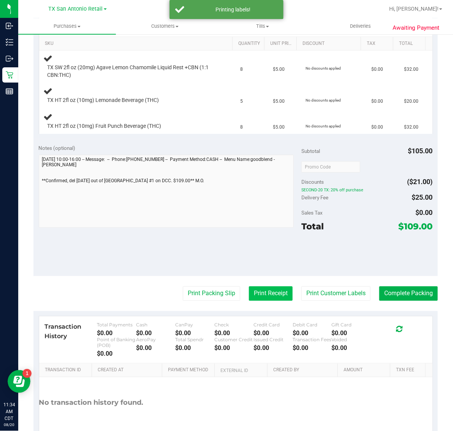
click at [269, 292] on button "Print Receipt" at bounding box center [271, 293] width 44 height 14
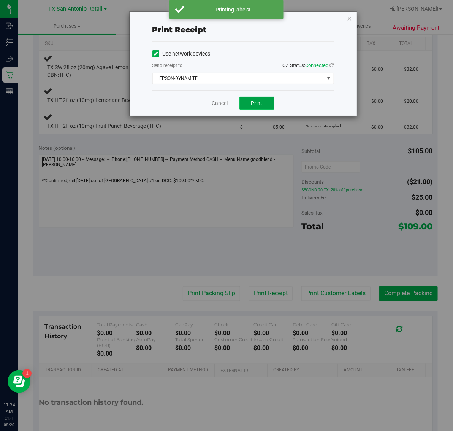
click at [257, 101] on span "Print" at bounding box center [256, 103] width 11 height 6
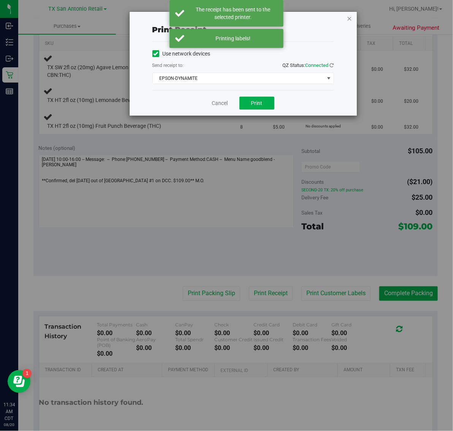
click at [350, 15] on icon "button" at bounding box center [349, 18] width 5 height 9
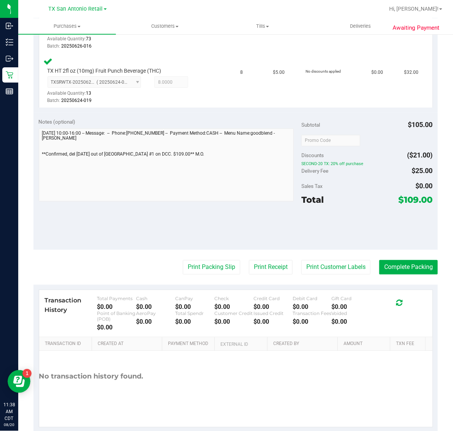
scroll to position [324, 0]
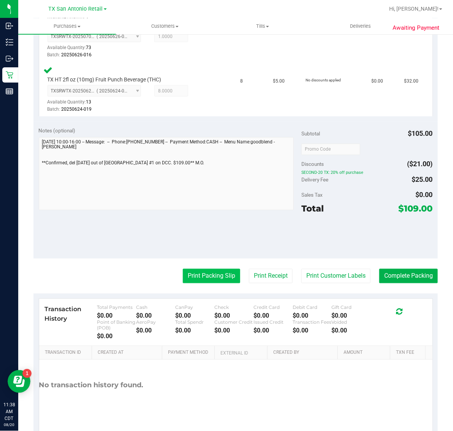
click at [195, 276] on button "Print Packing Slip" at bounding box center [211, 276] width 57 height 14
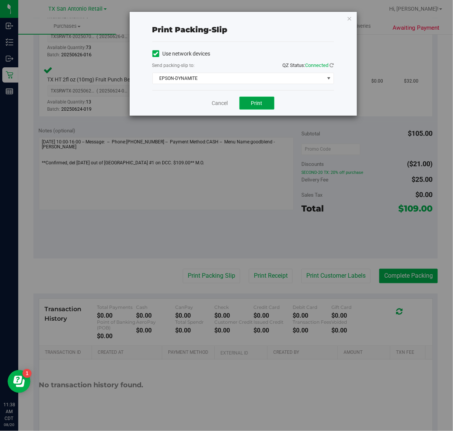
click at [255, 103] on span "Print" at bounding box center [256, 103] width 11 height 6
click at [347, 19] on icon "button" at bounding box center [349, 18] width 5 height 9
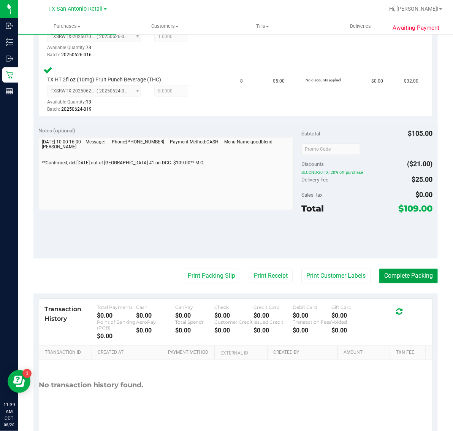
drag, startPoint x: 378, startPoint y: 278, endPoint x: 342, endPoint y: 231, distance: 59.5
click at [379, 278] on button "Complete Packing" at bounding box center [408, 276] width 59 height 14
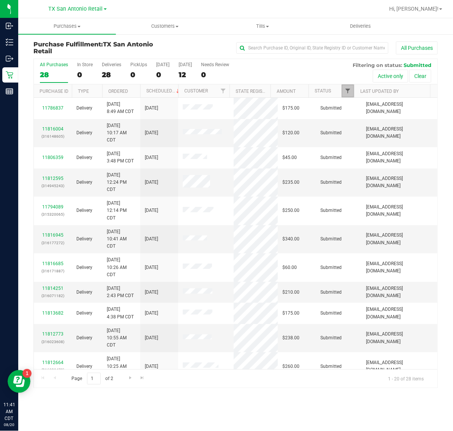
click at [345, 92] on span "Filter" at bounding box center [348, 91] width 6 height 6
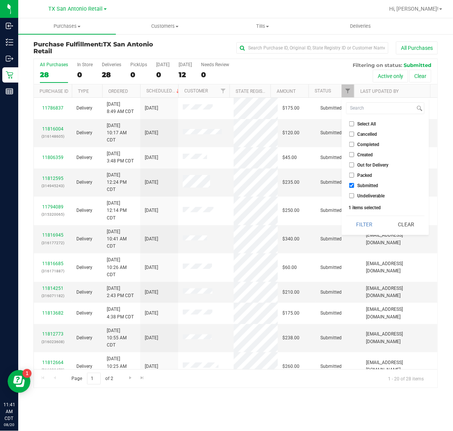
click at [366, 135] on span "Cancelled" at bounding box center [368, 134] width 20 height 5
click at [354, 135] on input "Cancelled" at bounding box center [351, 134] width 5 height 5
checkbox input "true"
click at [364, 227] on button "Filter" at bounding box center [364, 224] width 36 height 17
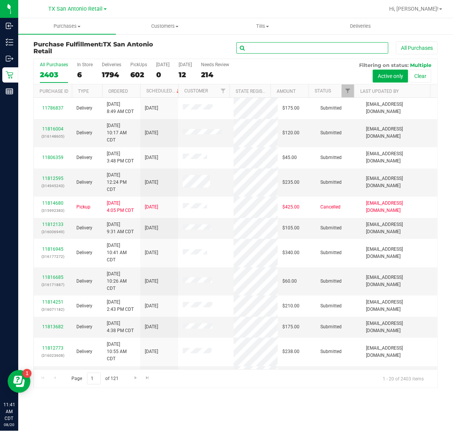
click at [284, 49] on input "text" at bounding box center [312, 47] width 152 height 11
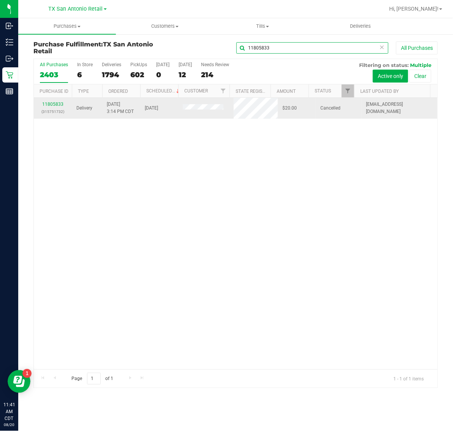
type input "11805833"
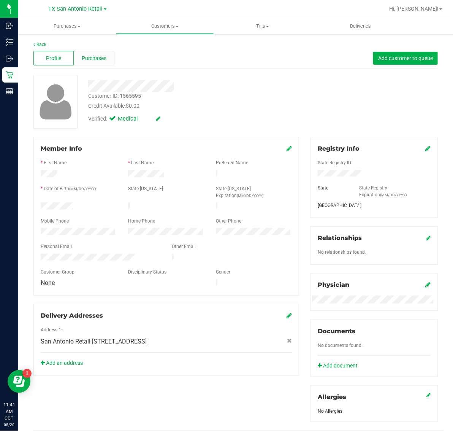
click at [96, 57] on span "Purchases" at bounding box center [94, 58] width 25 height 8
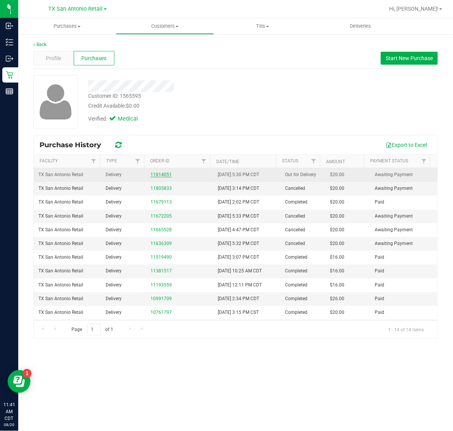
click at [163, 177] on link "11814051" at bounding box center [161, 174] width 21 height 5
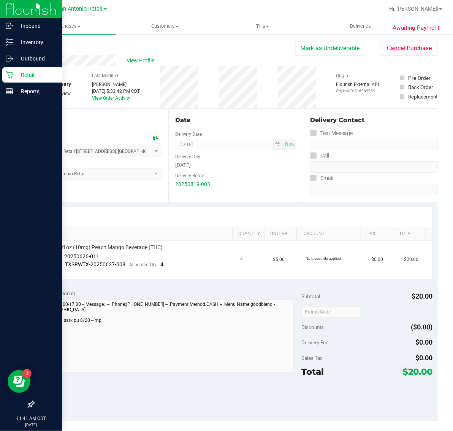
click at [16, 71] on p "Retail" at bounding box center [36, 74] width 46 height 9
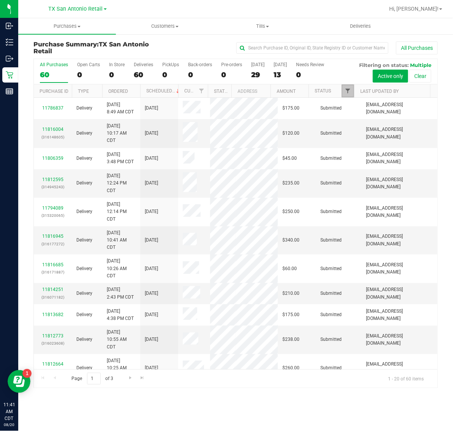
click at [345, 89] on link "Filter" at bounding box center [348, 90] width 13 height 13
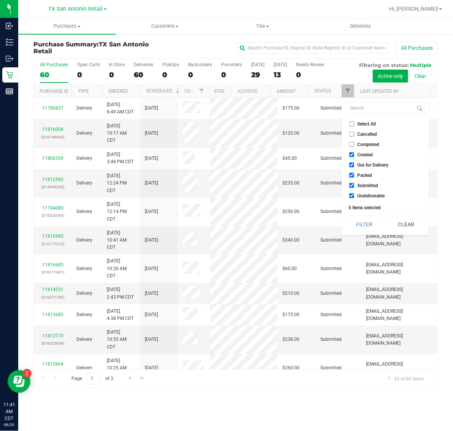
click at [364, 130] on li "Cancelled" at bounding box center [385, 134] width 78 height 8
click at [364, 134] on span "Cancelled" at bounding box center [368, 134] width 20 height 5
click at [354, 134] on input "Cancelled" at bounding box center [351, 134] width 5 height 5
checkbox input "true"
click at [365, 230] on button "Filter" at bounding box center [364, 224] width 36 height 17
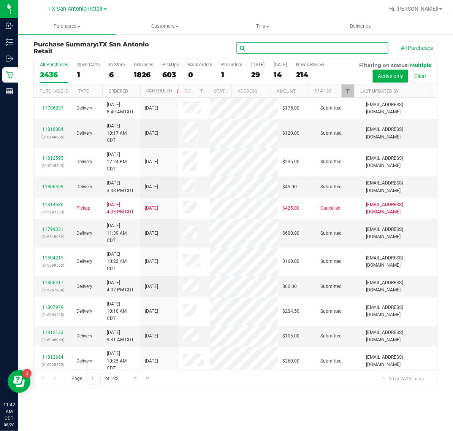
click at [319, 46] on input "text" at bounding box center [312, 47] width 152 height 11
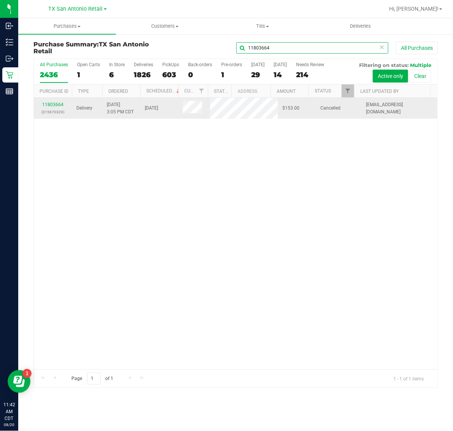
type input "11803664"
click at [194, 116] on span at bounding box center [192, 108] width 19 height 15
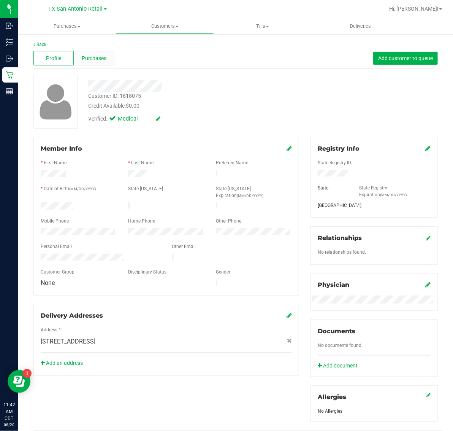
click at [91, 54] on span "Purchases" at bounding box center [94, 58] width 25 height 8
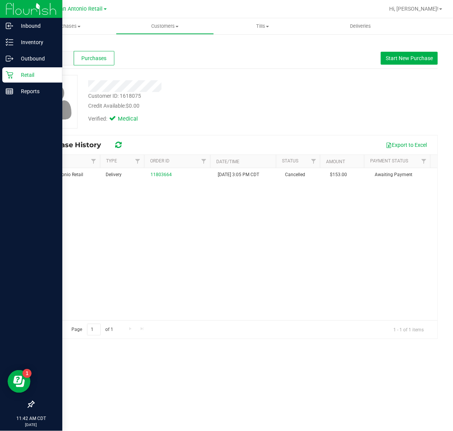
click at [21, 75] on p "Retail" at bounding box center [36, 74] width 46 height 9
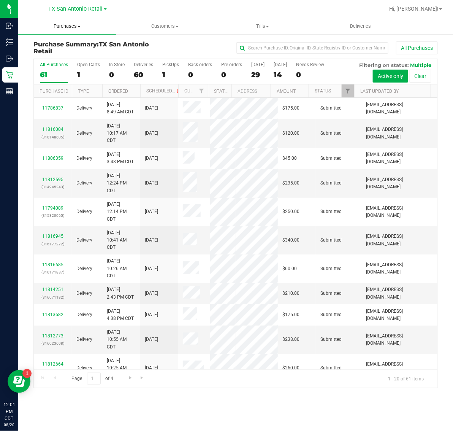
click at [61, 24] on span "Purchases" at bounding box center [67, 26] width 98 height 7
click at [55, 58] on span "Fulfillment" at bounding box center [41, 55] width 47 height 6
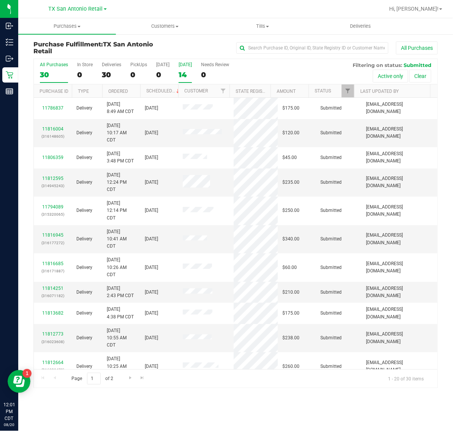
click at [188, 73] on div "14" at bounding box center [185, 74] width 13 height 9
click at [0, 0] on input "Tomorrow 14" at bounding box center [0, 0] width 0 height 0
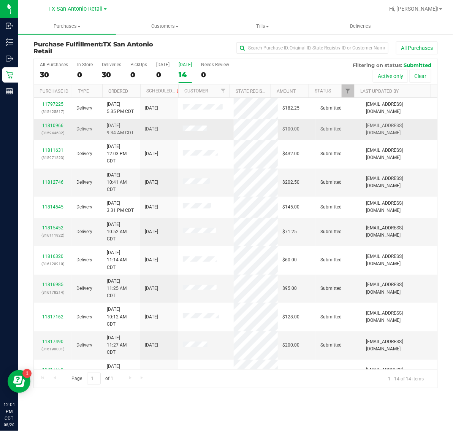
click at [57, 125] on link "11810966" at bounding box center [52, 125] width 21 height 5
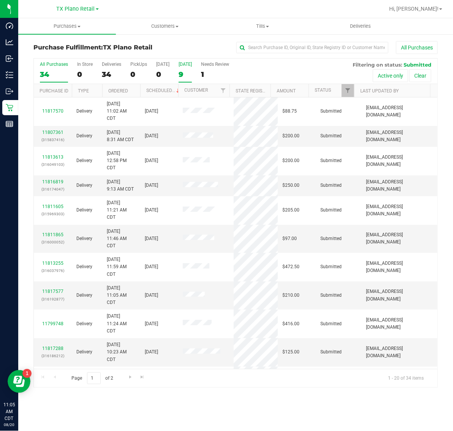
click at [189, 73] on div "9" at bounding box center [185, 74] width 13 height 9
click at [0, 0] on input "Tomorrow 9" at bounding box center [0, 0] width 0 height 0
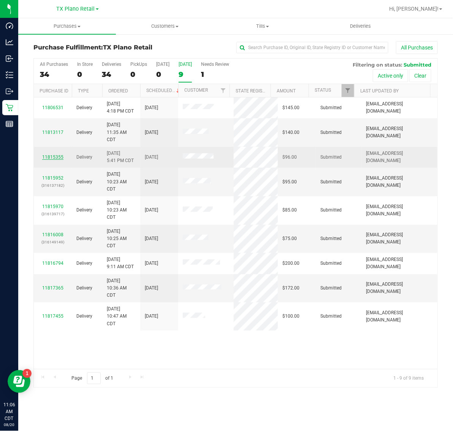
click at [54, 158] on link "11815355" at bounding box center [52, 156] width 21 height 5
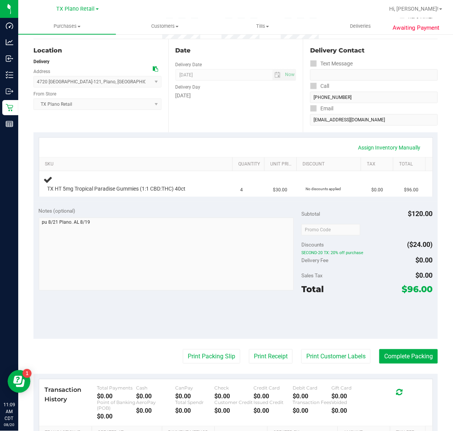
scroll to position [95, 0]
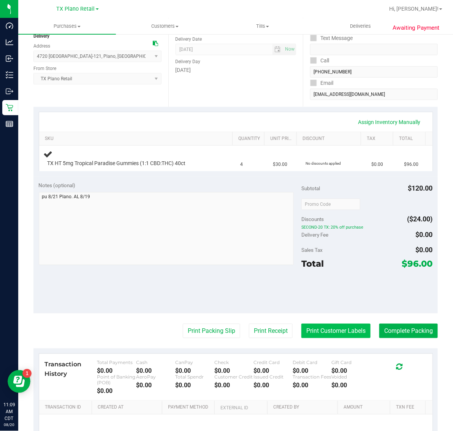
click at [318, 333] on button "Print Customer Labels" at bounding box center [335, 330] width 69 height 14
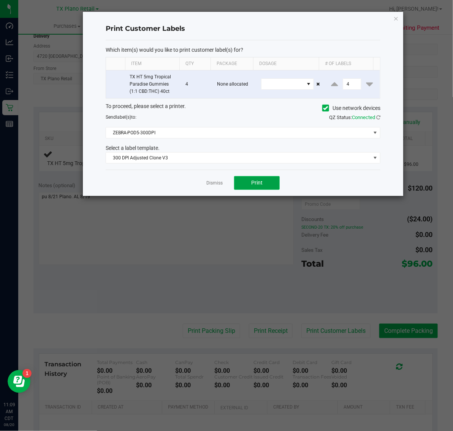
click at [272, 184] on button "Print" at bounding box center [257, 183] width 46 height 14
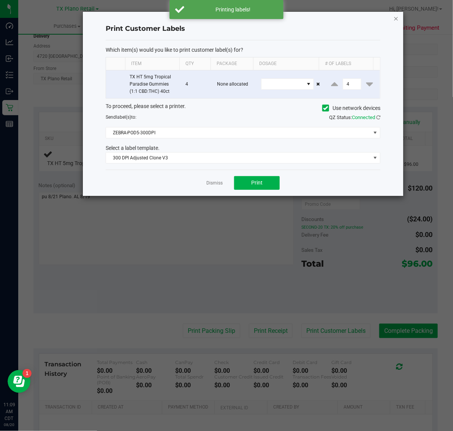
click at [396, 16] on icon "button" at bounding box center [395, 18] width 5 height 9
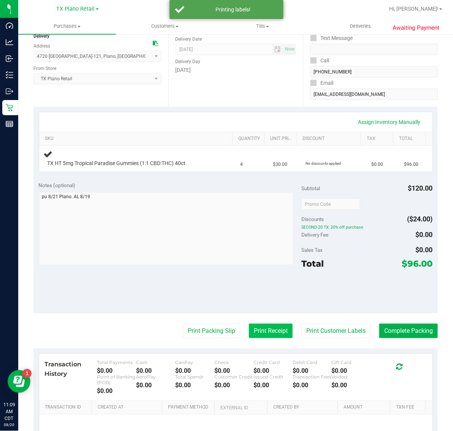
click at [268, 329] on button "Print Receipt" at bounding box center [271, 330] width 44 height 14
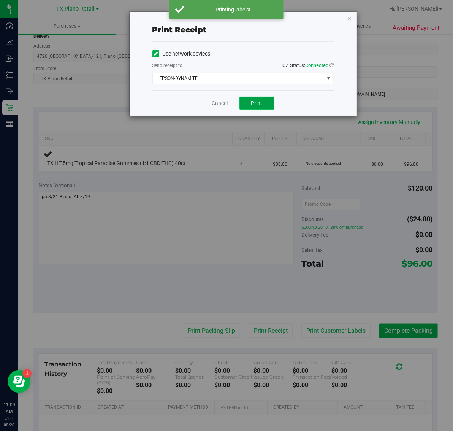
click at [266, 107] on button "Print" at bounding box center [256, 103] width 35 height 13
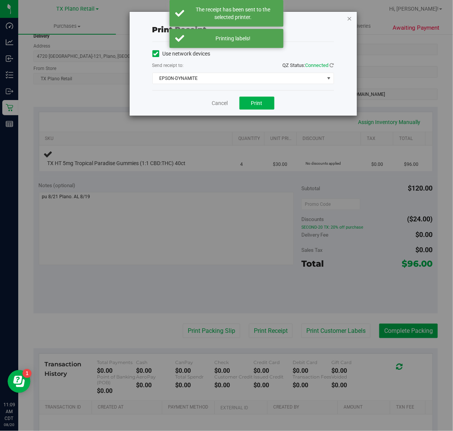
click at [347, 17] on icon "button" at bounding box center [349, 18] width 5 height 9
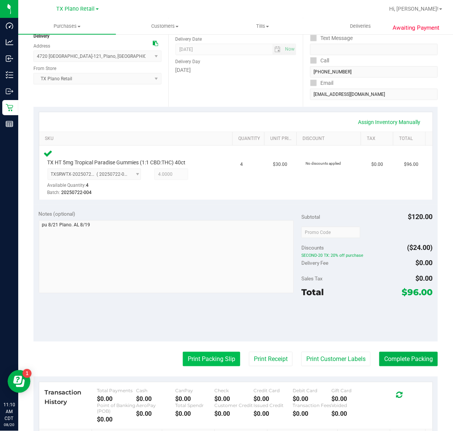
click at [210, 362] on button "Print Packing Slip" at bounding box center [211, 359] width 57 height 14
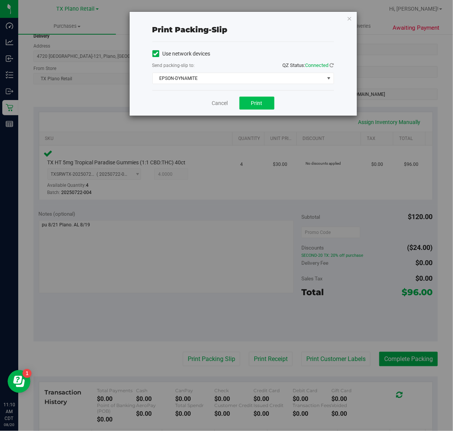
click at [255, 105] on span "Print" at bounding box center [256, 103] width 11 height 6
click at [350, 18] on icon "button" at bounding box center [349, 18] width 5 height 9
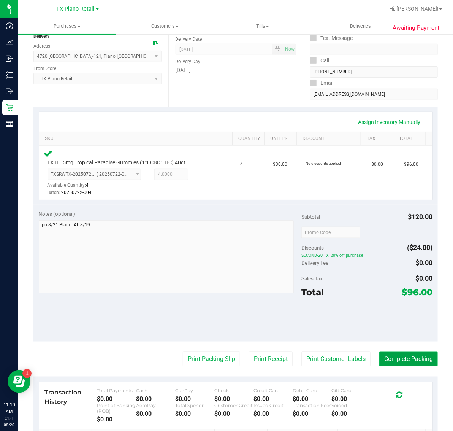
click at [395, 360] on button "Complete Packing" at bounding box center [408, 359] width 59 height 14
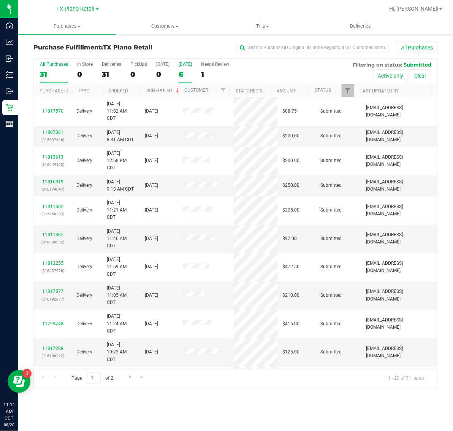
click at [192, 74] on div "6" at bounding box center [185, 74] width 13 height 9
click at [0, 0] on input "Tomorrow 6" at bounding box center [0, 0] width 0 height 0
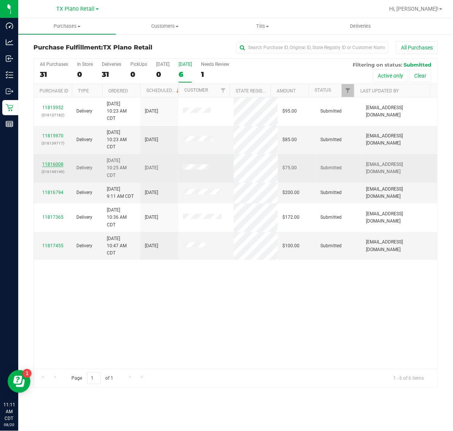
click at [52, 165] on link "11816008" at bounding box center [52, 164] width 21 height 5
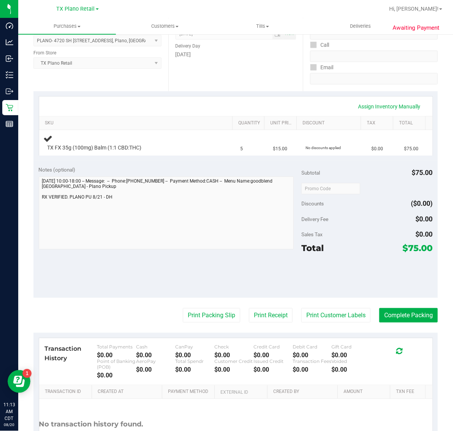
scroll to position [143, 0]
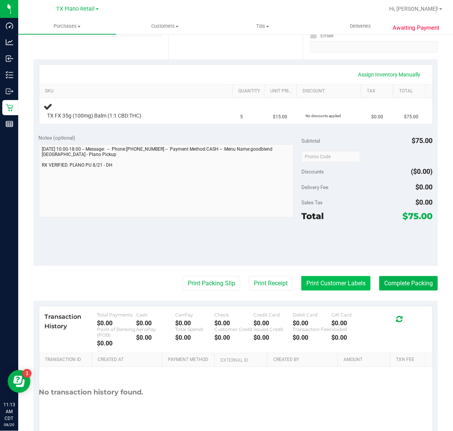
click at [331, 281] on button "Print Customer Labels" at bounding box center [335, 283] width 69 height 14
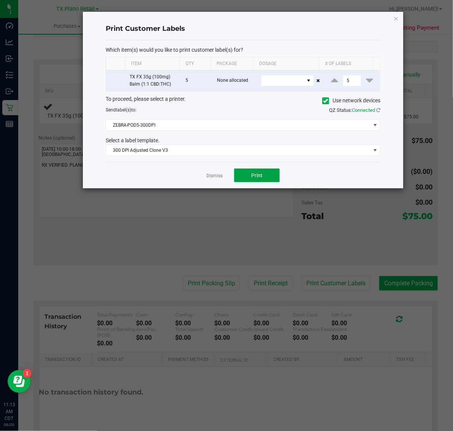
click at [254, 178] on span "Print" at bounding box center [256, 175] width 11 height 6
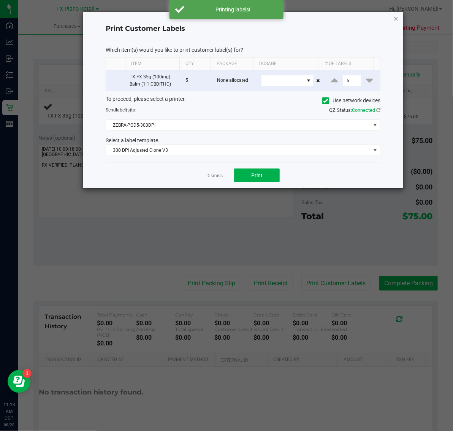
click at [396, 18] on icon "button" at bounding box center [395, 18] width 5 height 9
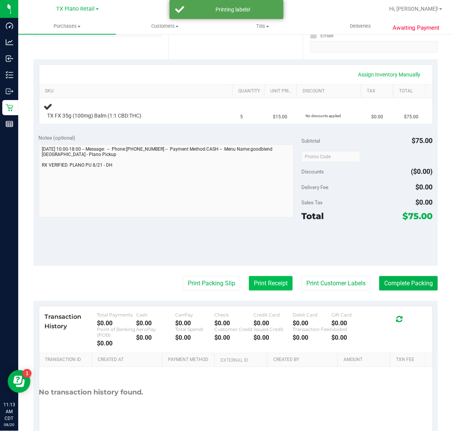
click at [261, 281] on button "Print Receipt" at bounding box center [271, 283] width 44 height 14
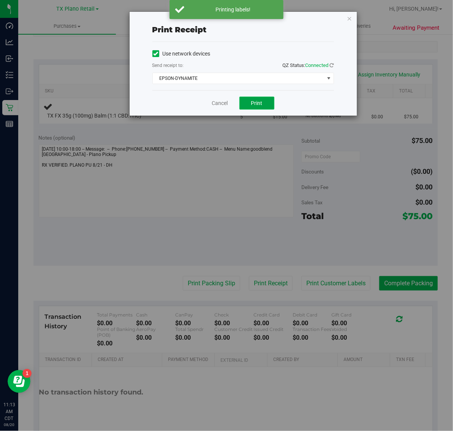
click at [247, 100] on button "Print" at bounding box center [256, 103] width 35 height 13
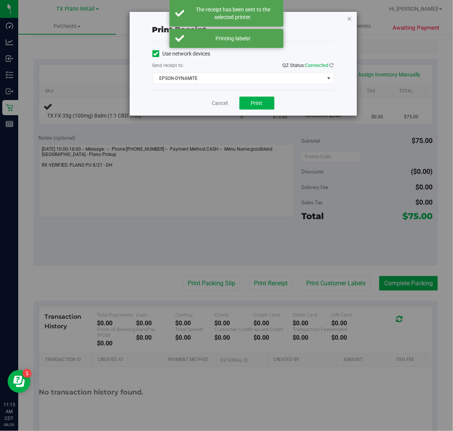
click at [349, 19] on icon "button" at bounding box center [349, 18] width 5 height 9
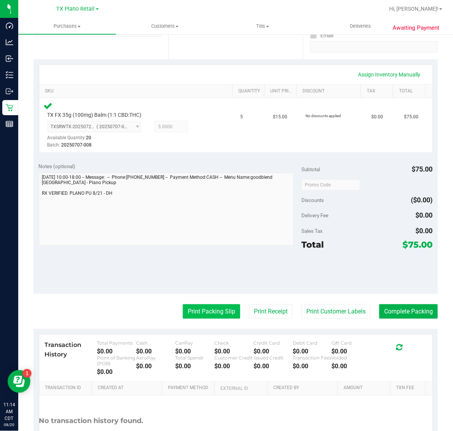
click at [214, 304] on button "Print Packing Slip" at bounding box center [211, 311] width 57 height 14
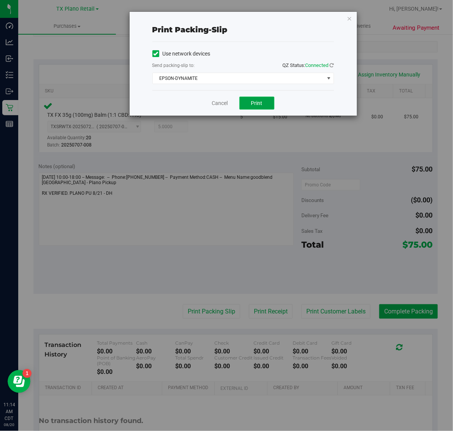
click at [264, 100] on button "Print" at bounding box center [256, 103] width 35 height 13
click at [350, 18] on icon "button" at bounding box center [349, 18] width 5 height 9
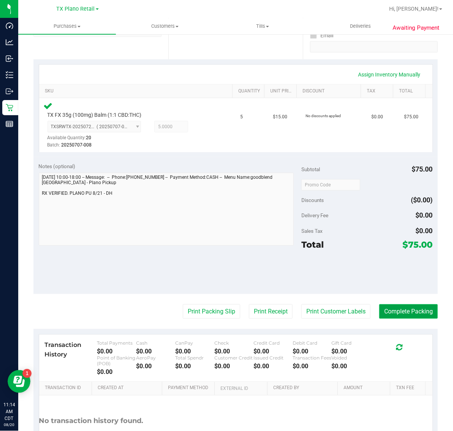
click at [406, 315] on button "Complete Packing" at bounding box center [408, 311] width 59 height 14
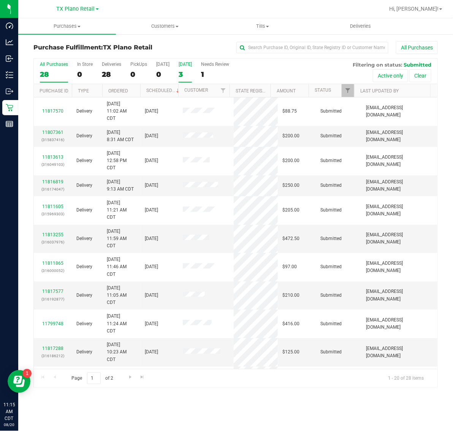
click at [190, 70] on div "3" at bounding box center [185, 74] width 13 height 9
click at [0, 0] on input "Tomorrow 3" at bounding box center [0, 0] width 0 height 0
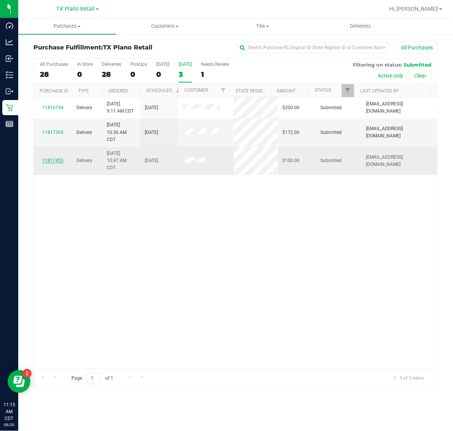
click at [51, 163] on link "11817455" at bounding box center [52, 160] width 21 height 5
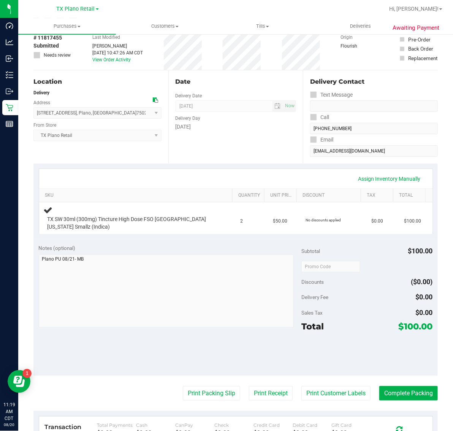
scroll to position [95, 0]
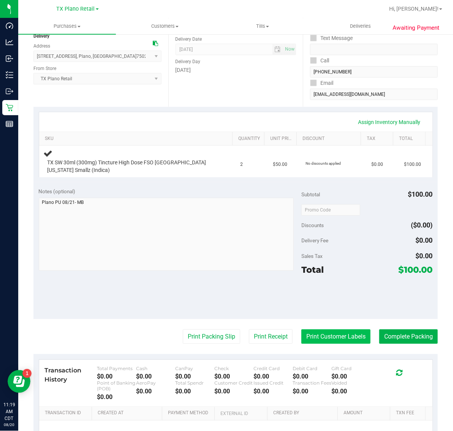
click at [332, 335] on button "Print Customer Labels" at bounding box center [335, 336] width 69 height 14
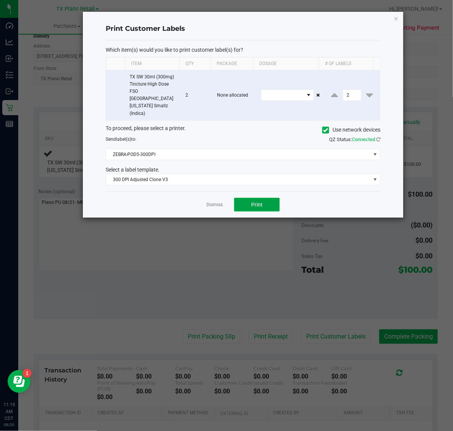
click at [252, 201] on span "Print" at bounding box center [256, 204] width 11 height 6
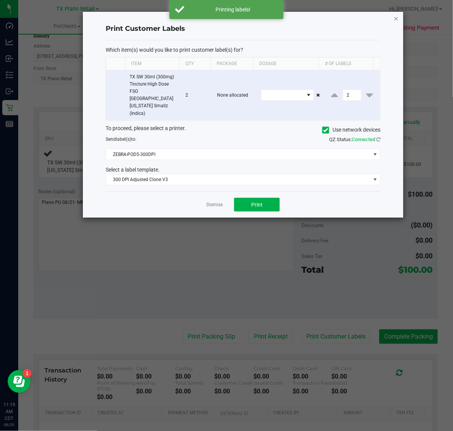
click at [396, 18] on icon "button" at bounding box center [395, 18] width 5 height 9
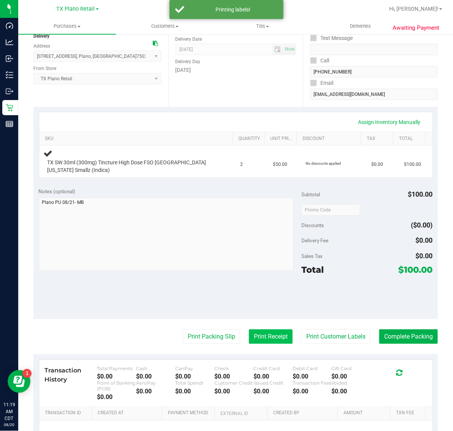
click at [267, 336] on button "Print Receipt" at bounding box center [271, 336] width 44 height 14
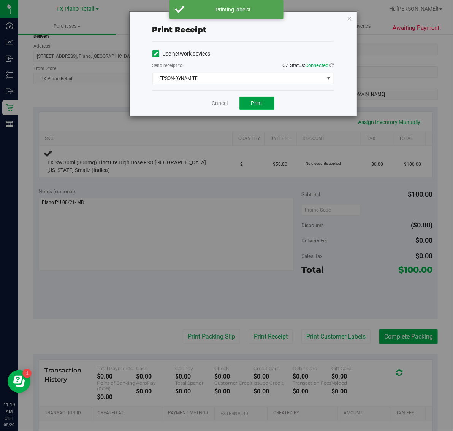
click at [265, 101] on button "Print" at bounding box center [256, 103] width 35 height 13
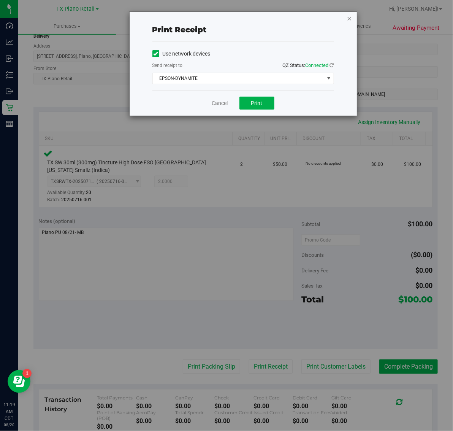
click at [350, 18] on icon "button" at bounding box center [349, 18] width 5 height 9
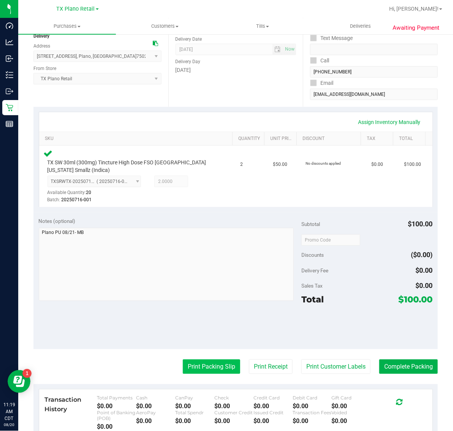
click at [219, 367] on button "Print Packing Slip" at bounding box center [211, 366] width 57 height 14
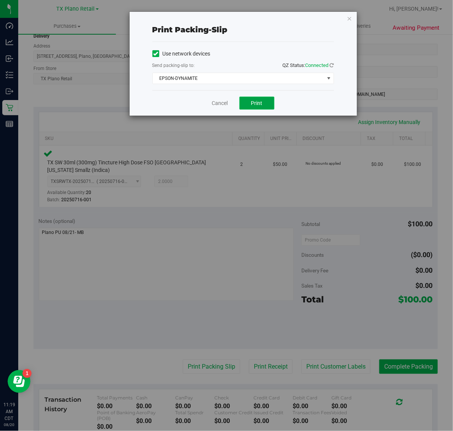
click at [253, 106] on span "Print" at bounding box center [256, 103] width 11 height 6
click at [350, 18] on icon "button" at bounding box center [349, 18] width 5 height 9
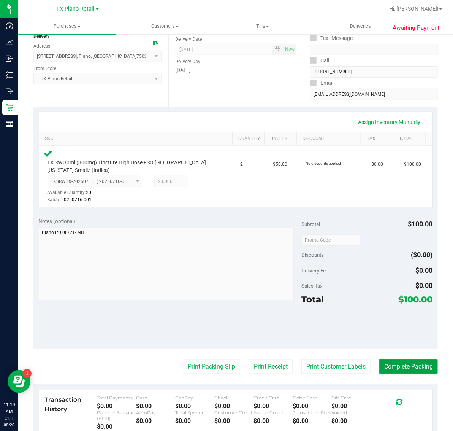
click at [400, 367] on button "Complete Packing" at bounding box center [408, 366] width 59 height 14
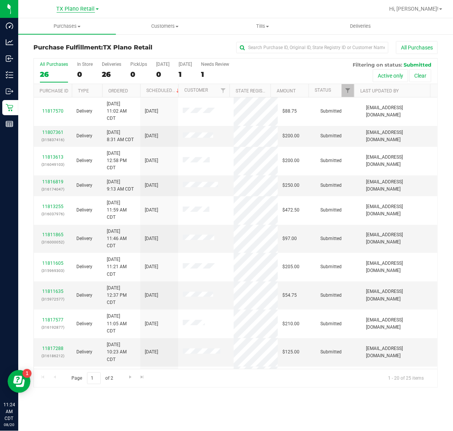
click at [77, 10] on span "TX Plano Retail" at bounding box center [76, 9] width 38 height 7
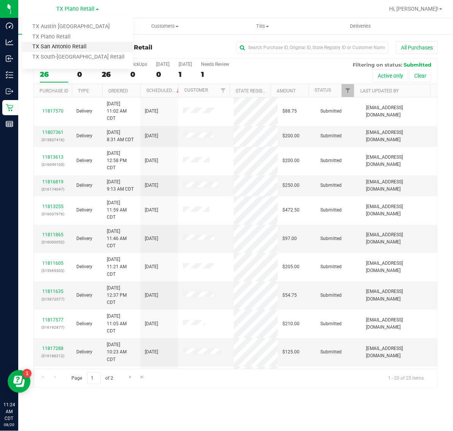
click at [70, 48] on link "TX San Antonio Retail" at bounding box center [77, 47] width 111 height 10
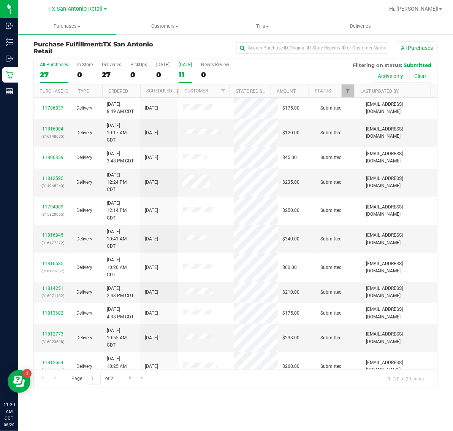
click at [188, 70] on label "Tomorrow 11" at bounding box center [185, 72] width 13 height 21
click at [0, 0] on input "Tomorrow 11" at bounding box center [0, 0] width 0 height 0
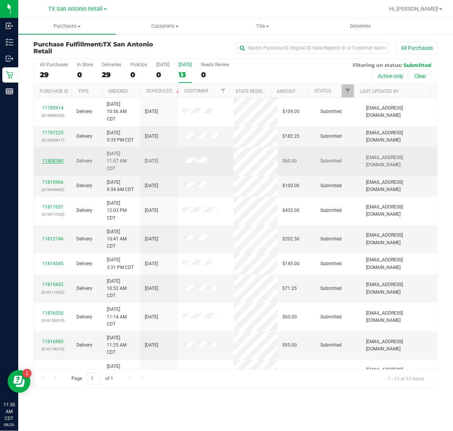
click at [55, 161] on link "11808380" at bounding box center [52, 160] width 21 height 5
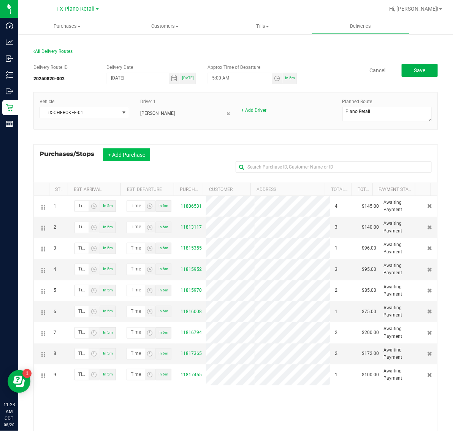
click at [141, 155] on button "+ Add Purchase" at bounding box center [126, 154] width 47 height 13
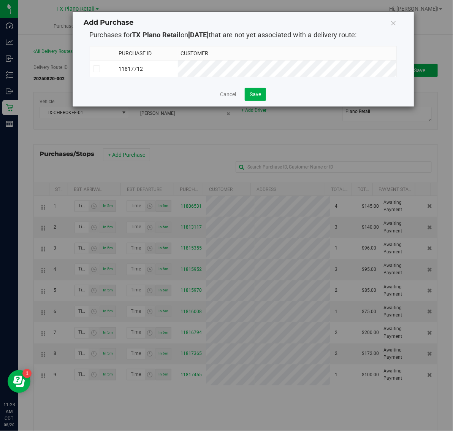
click at [178, 69] on td "11817712" at bounding box center [147, 68] width 62 height 17
click at [250, 97] on span "Save" at bounding box center [255, 94] width 11 height 6
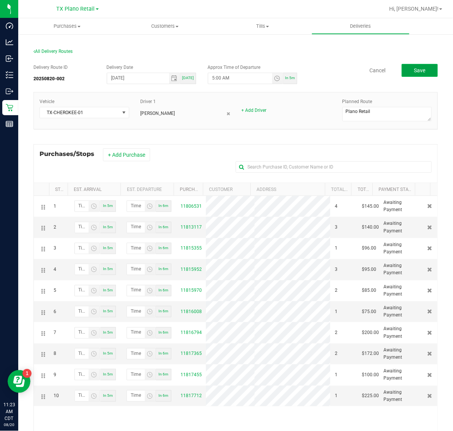
click at [414, 70] on span "Save" at bounding box center [419, 70] width 11 height 6
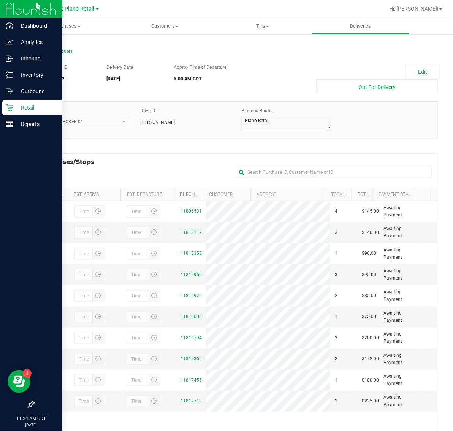
click at [20, 107] on p "Retail" at bounding box center [36, 107] width 46 height 9
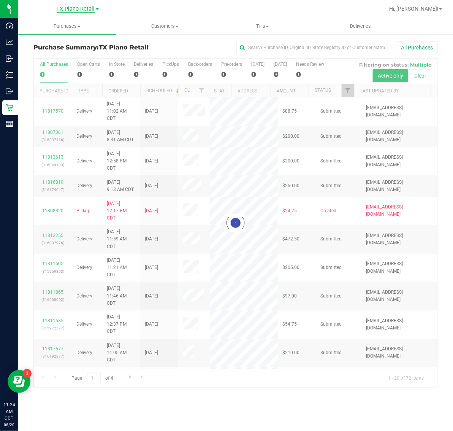
click at [78, 7] on span "TX Plano Retail" at bounding box center [76, 9] width 38 height 7
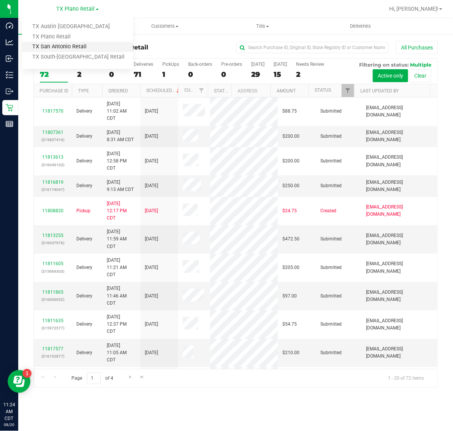
click at [71, 44] on link "TX San Antonio Retail" at bounding box center [77, 47] width 111 height 10
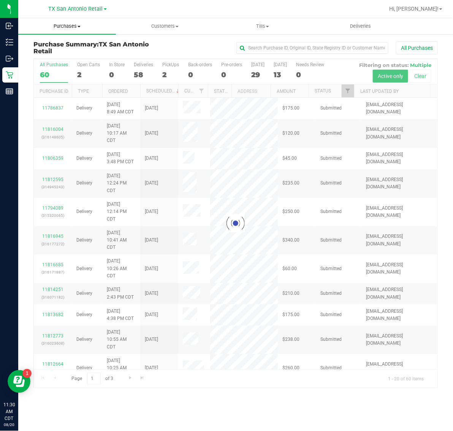
click at [73, 29] on span "Purchases" at bounding box center [67, 26] width 98 height 7
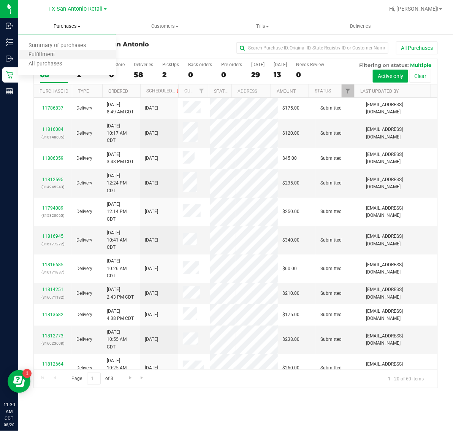
click at [73, 51] on li "Fulfillment" at bounding box center [67, 55] width 98 height 9
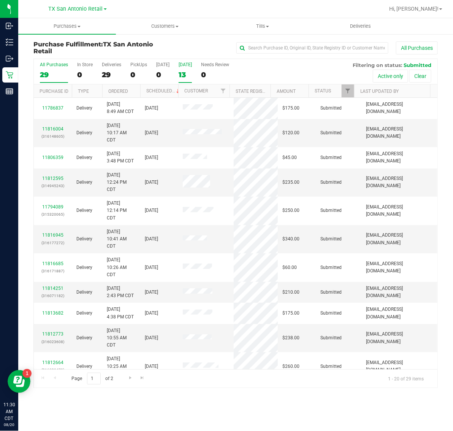
click at [180, 68] on label "Tomorrow 13" at bounding box center [185, 72] width 13 height 21
click at [0, 0] on input "Tomorrow 13" at bounding box center [0, 0] width 0 height 0
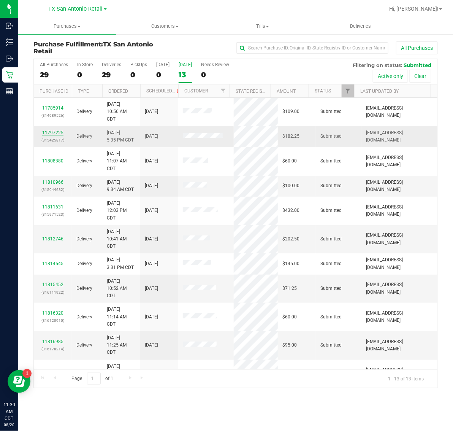
click at [54, 132] on link "11797225" at bounding box center [52, 132] width 21 height 5
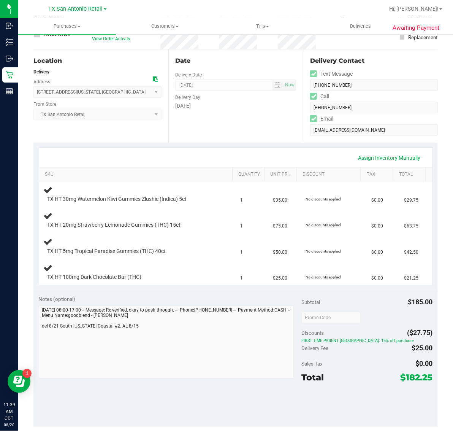
scroll to position [143, 0]
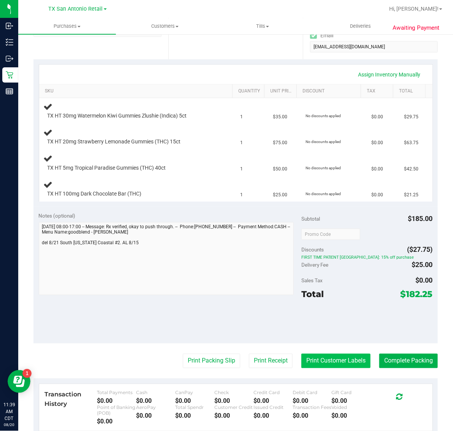
click at [330, 362] on button "Print Customer Labels" at bounding box center [335, 361] width 69 height 14
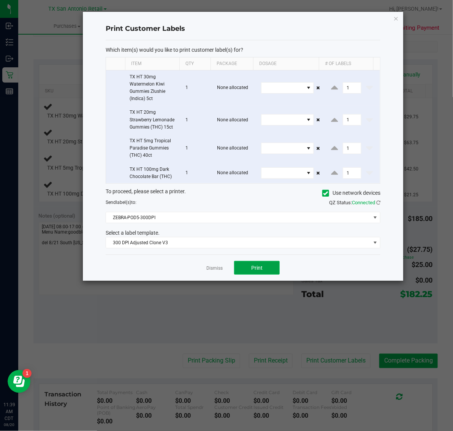
click at [251, 269] on button "Print" at bounding box center [257, 268] width 46 height 14
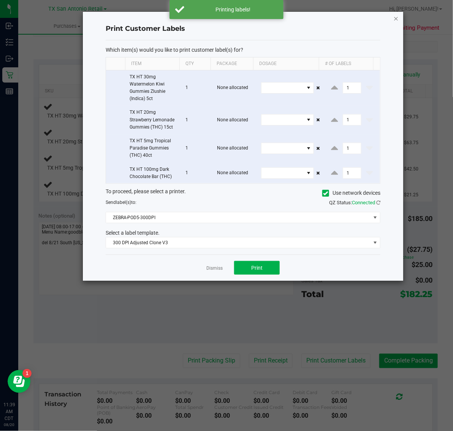
click at [395, 18] on icon "button" at bounding box center [395, 18] width 5 height 9
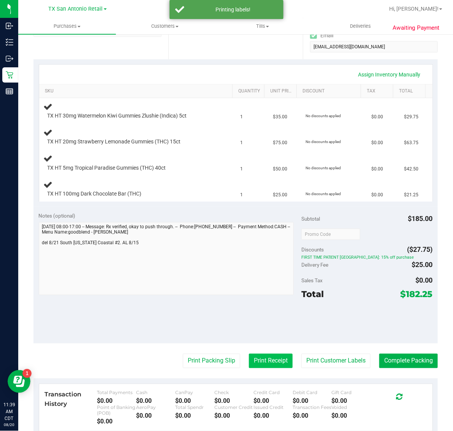
click at [263, 360] on button "Print Receipt" at bounding box center [271, 361] width 44 height 14
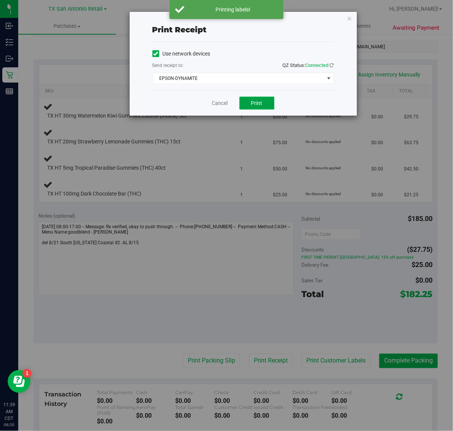
click at [260, 101] on span "Print" at bounding box center [256, 103] width 11 height 6
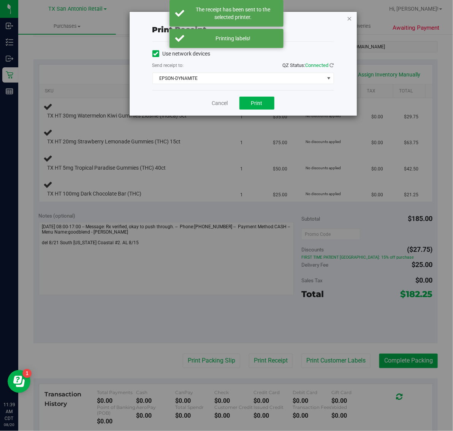
click at [348, 16] on icon "button" at bounding box center [349, 18] width 5 height 9
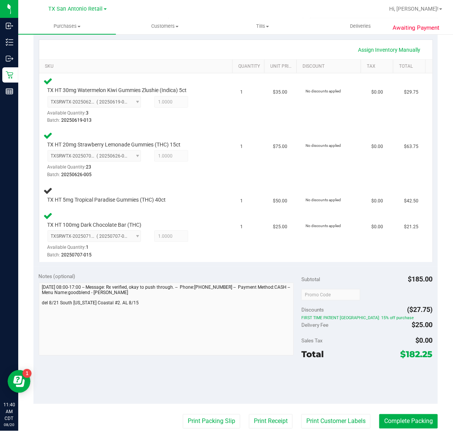
scroll to position [171, 0]
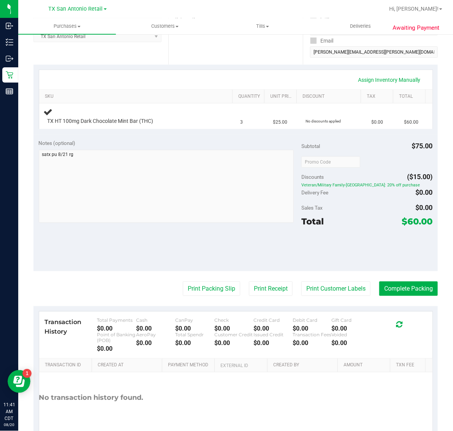
scroll to position [143, 0]
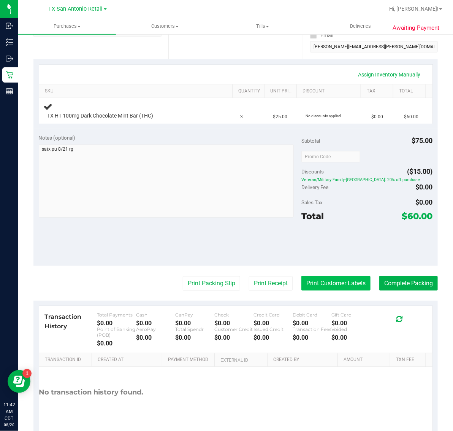
click at [314, 288] on button "Print Customer Labels" at bounding box center [335, 283] width 69 height 14
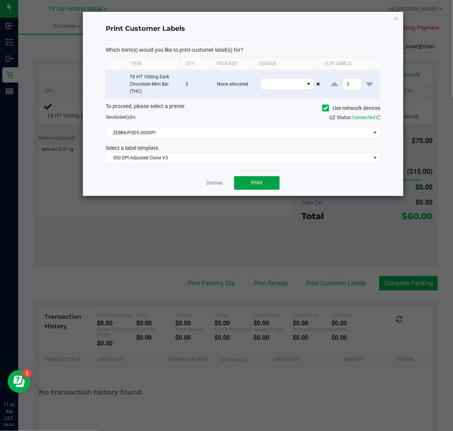
click at [263, 184] on button "Print" at bounding box center [257, 183] width 46 height 14
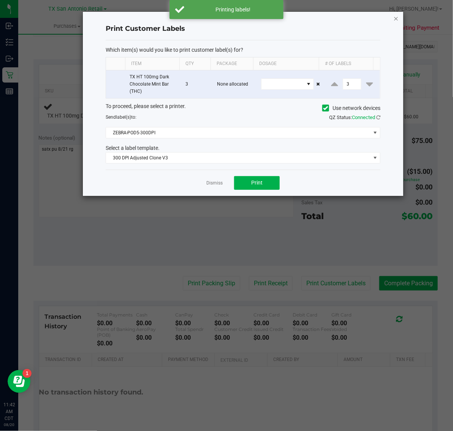
click at [396, 19] on icon "button" at bounding box center [395, 18] width 5 height 9
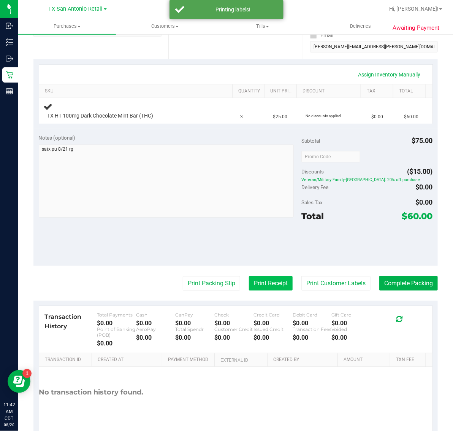
click at [258, 282] on button "Print Receipt" at bounding box center [271, 283] width 44 height 14
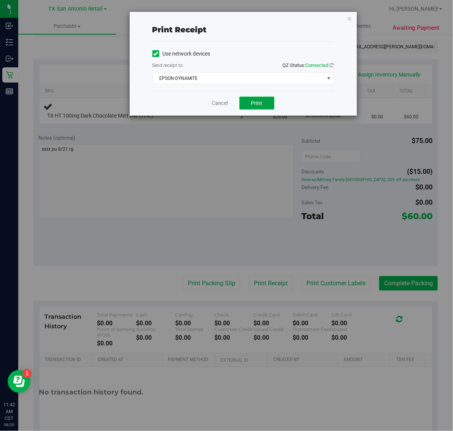
click at [259, 103] on span "Print" at bounding box center [256, 103] width 11 height 6
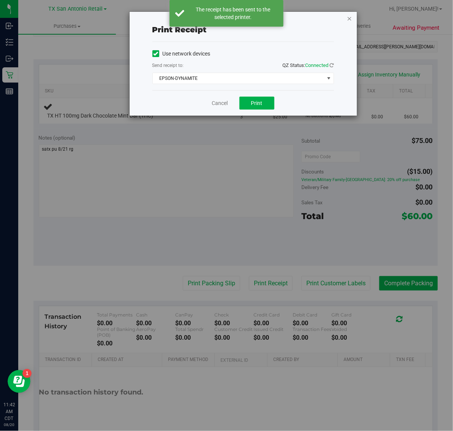
click at [347, 16] on icon "button" at bounding box center [349, 18] width 5 height 9
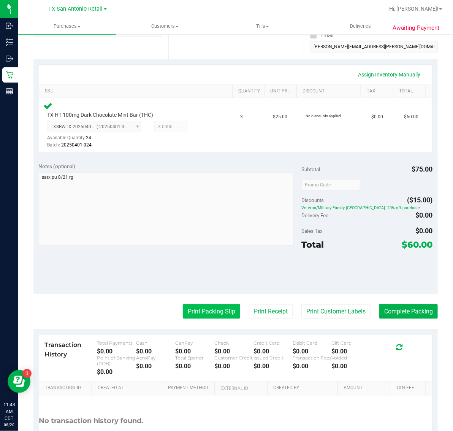
click at [200, 308] on button "Print Packing Slip" at bounding box center [211, 311] width 57 height 14
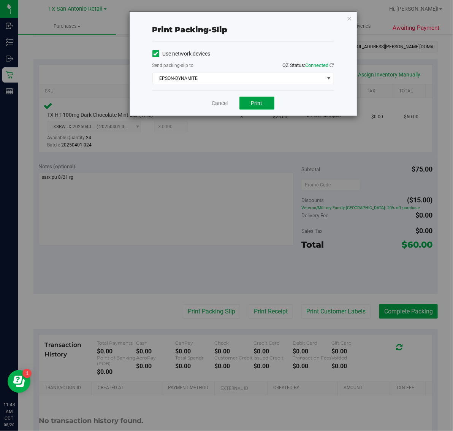
click at [258, 104] on span "Print" at bounding box center [256, 103] width 11 height 6
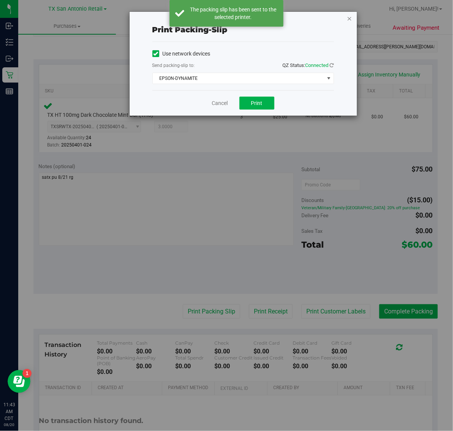
click at [351, 16] on icon "button" at bounding box center [349, 18] width 5 height 9
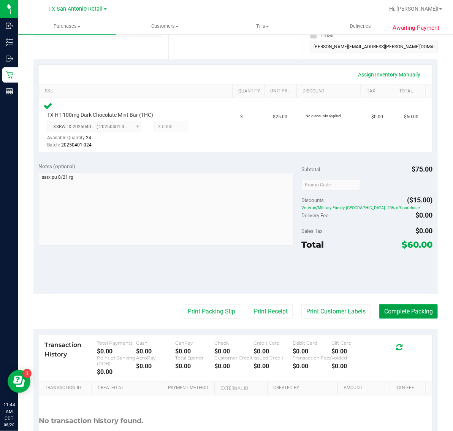
click at [412, 312] on button "Complete Packing" at bounding box center [408, 311] width 59 height 14
